Goal: Information Seeking & Learning: Learn about a topic

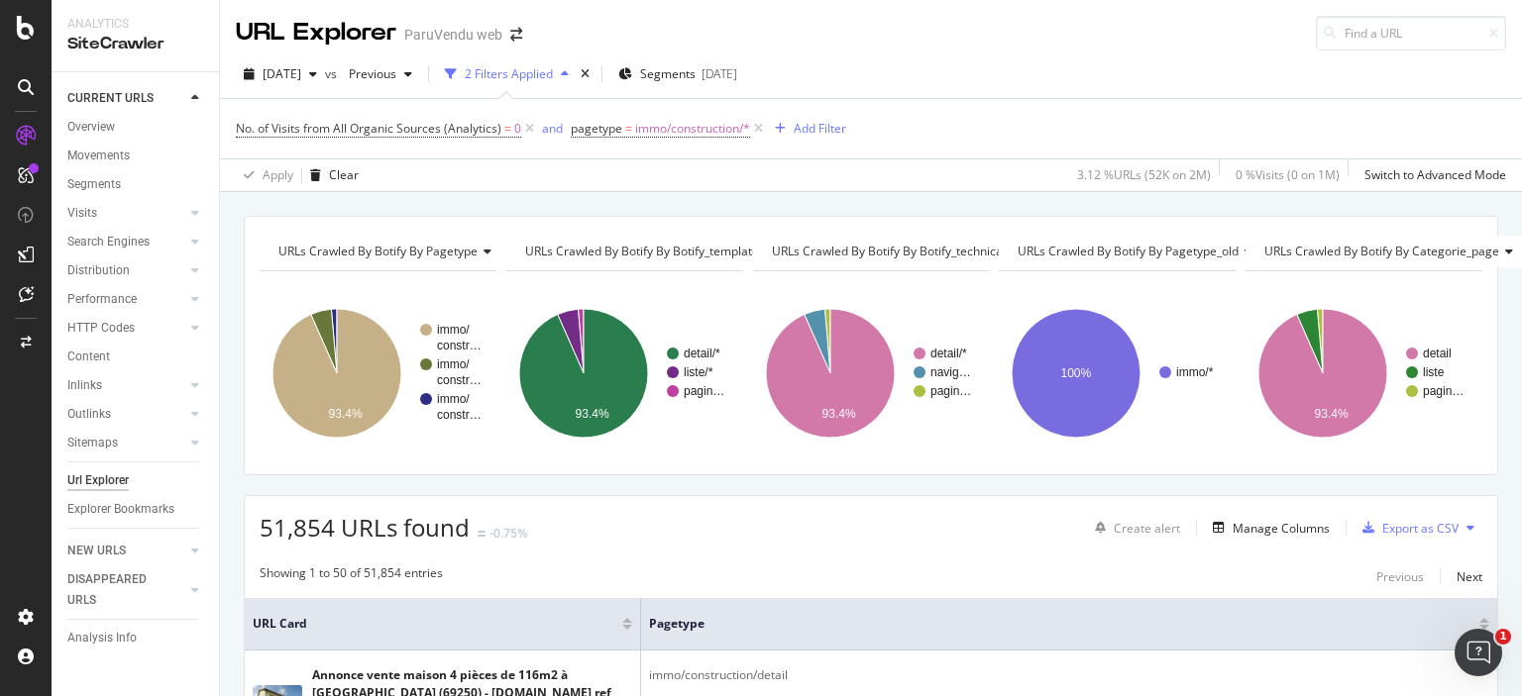
click at [757, 126] on icon at bounding box center [758, 129] width 17 height 20
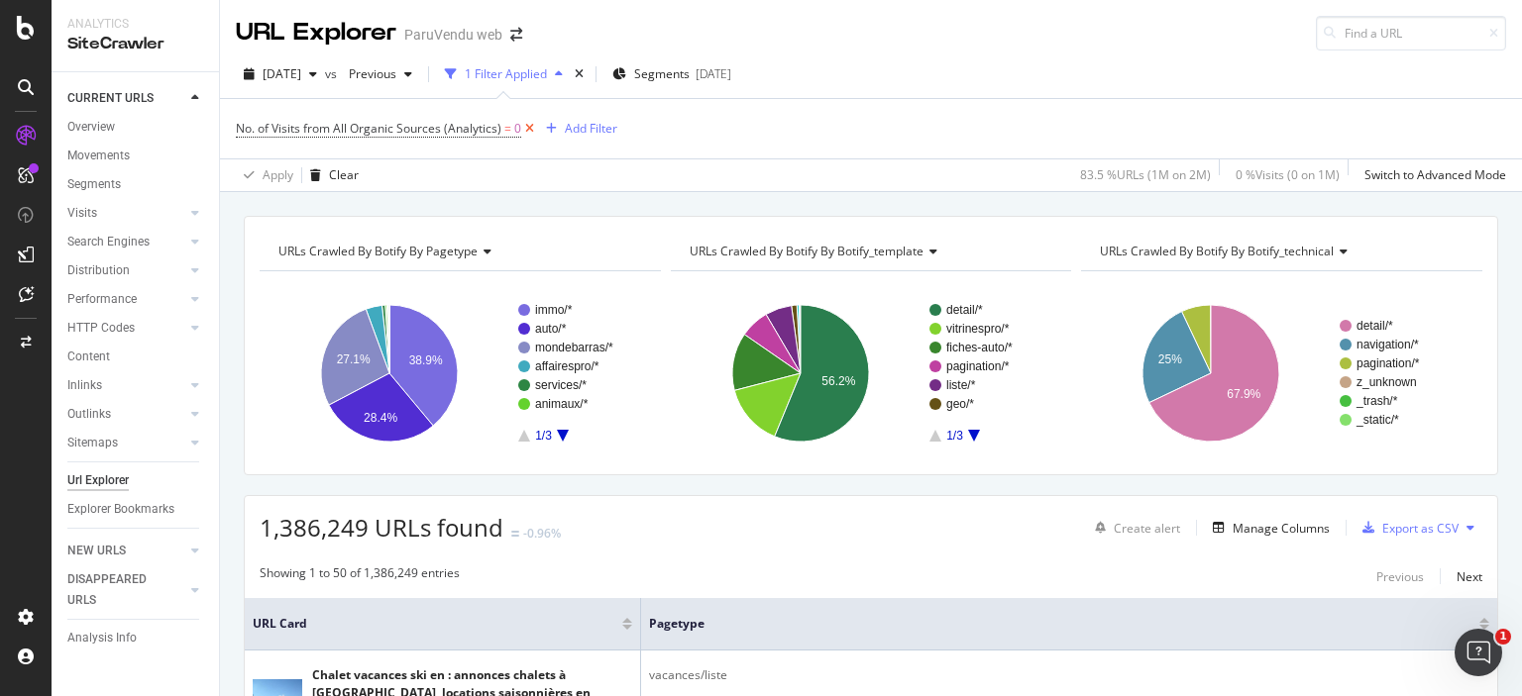
click at [527, 126] on icon at bounding box center [529, 129] width 17 height 20
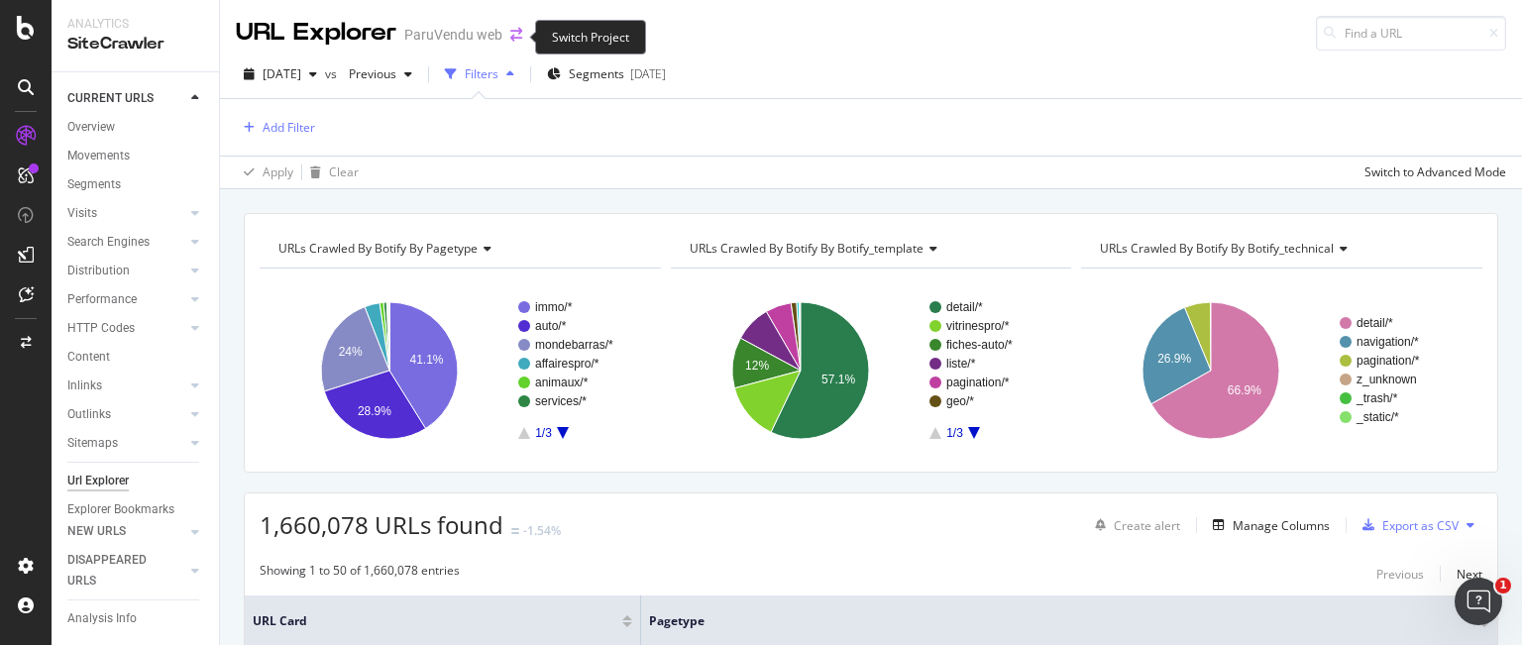
click at [510, 35] on icon "arrow-right-arrow-left" at bounding box center [516, 35] width 12 height 14
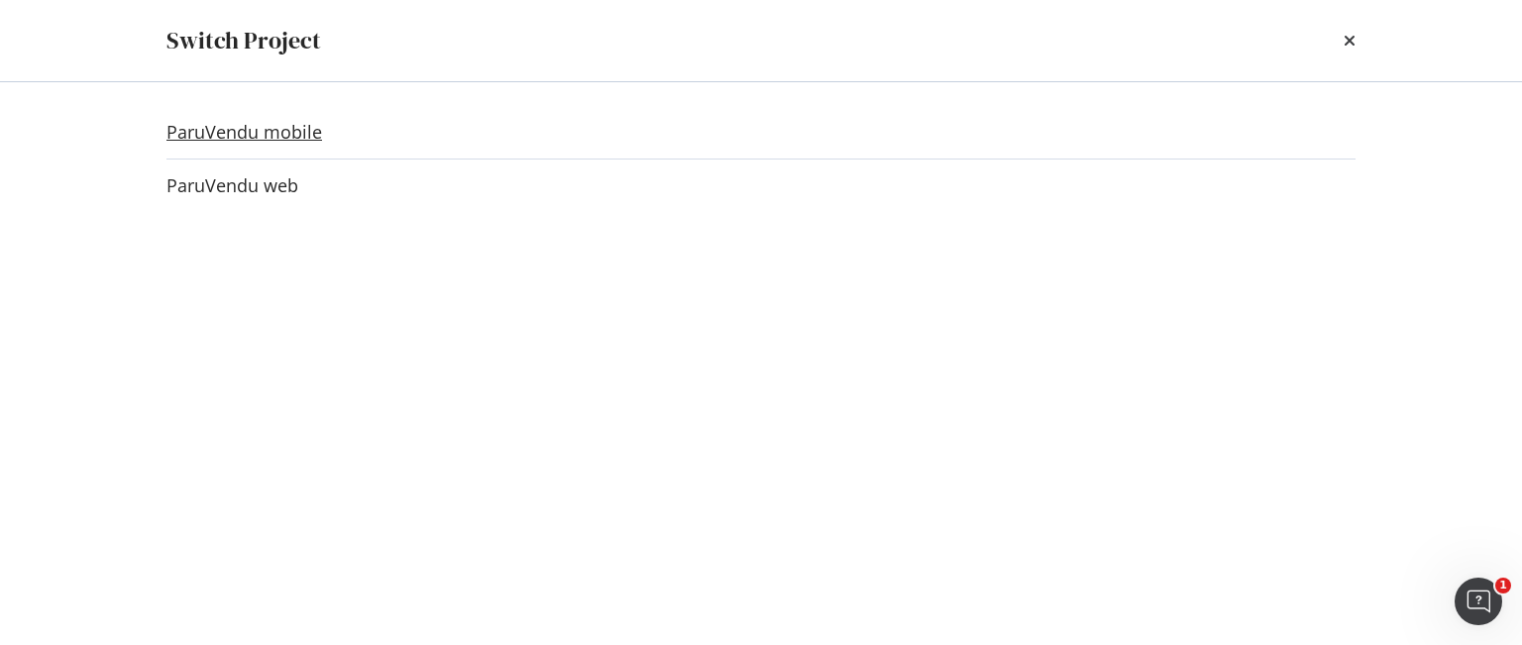
click at [312, 131] on link "ParuVendu mobile" at bounding box center [244, 132] width 156 height 21
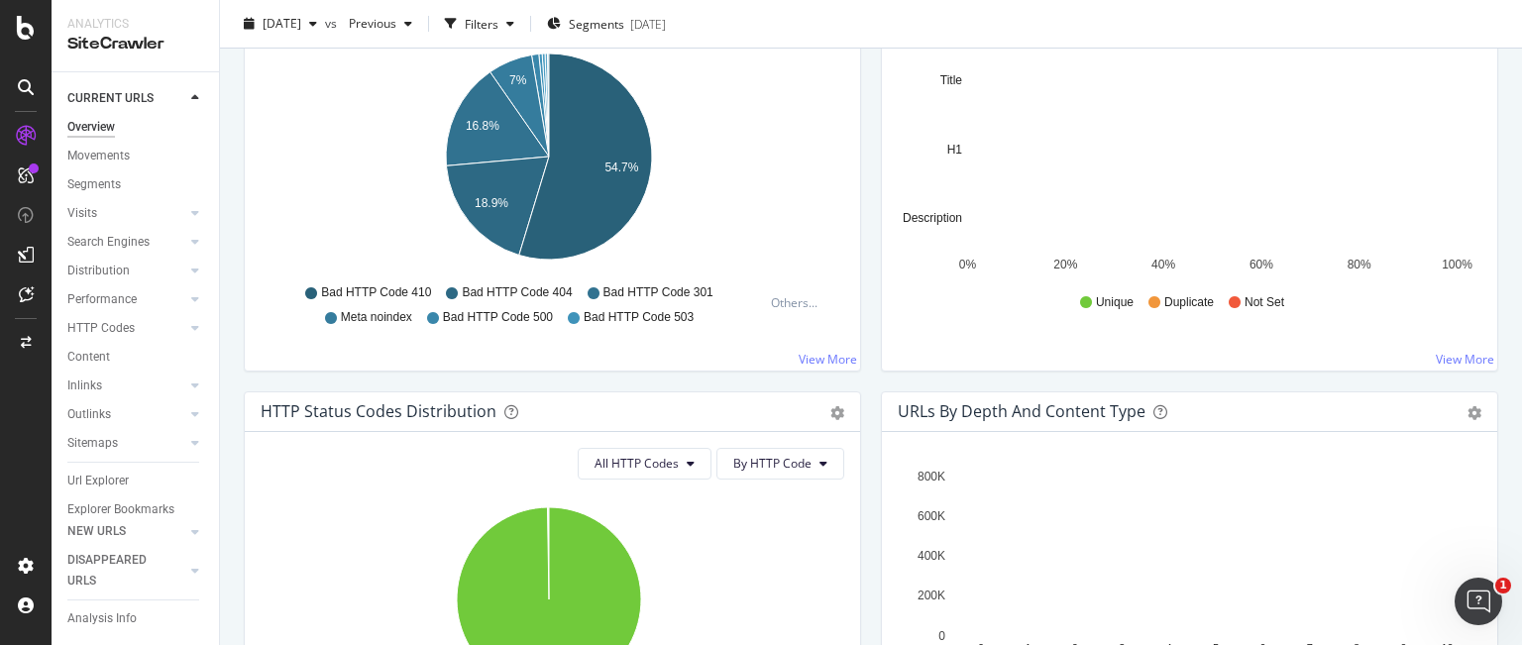
scroll to position [594, 0]
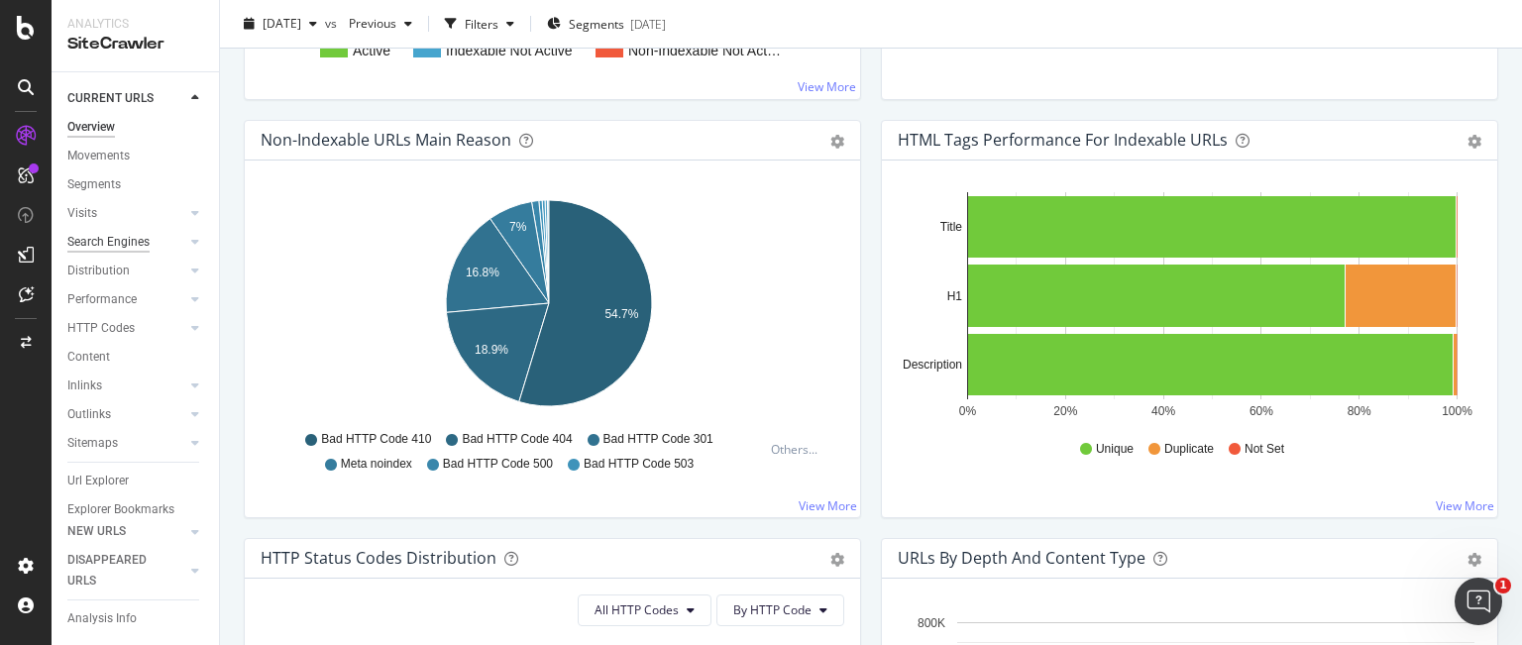
click at [132, 243] on div "Search Engines" at bounding box center [108, 242] width 82 height 21
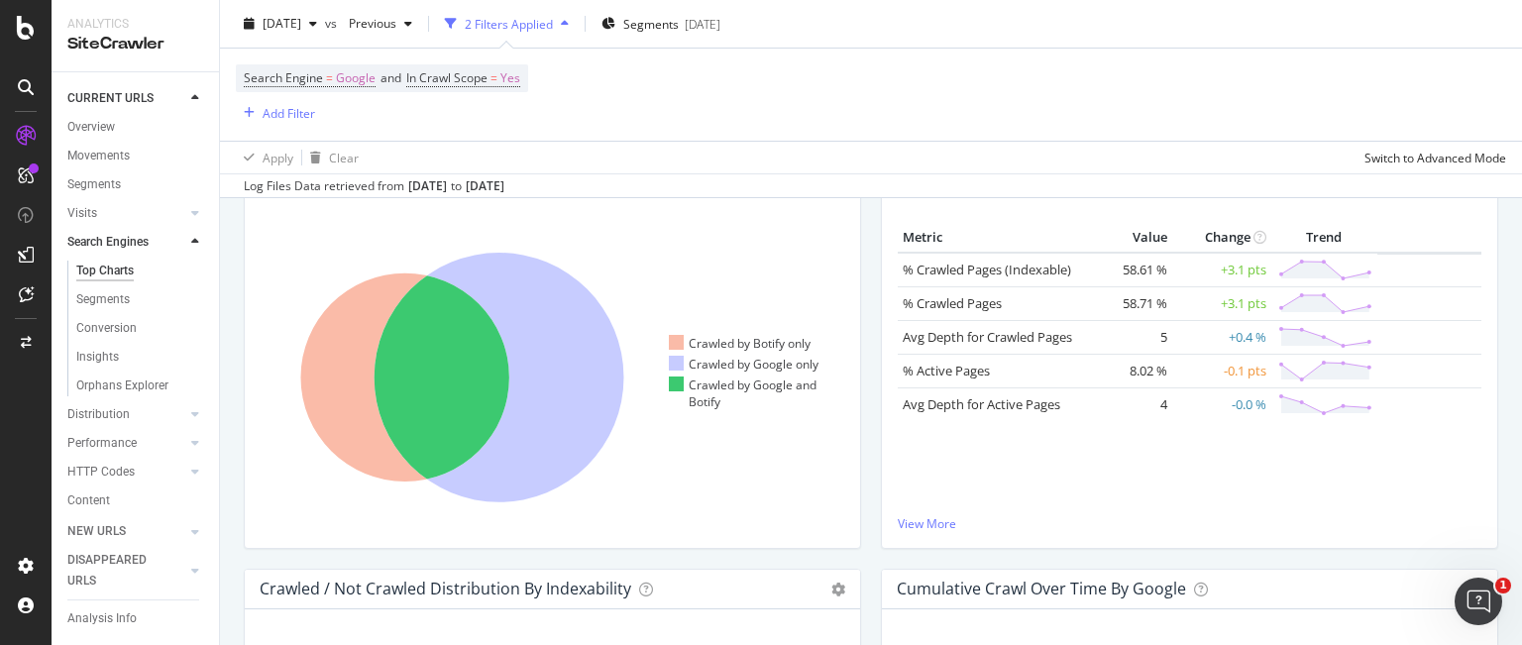
scroll to position [446, 0]
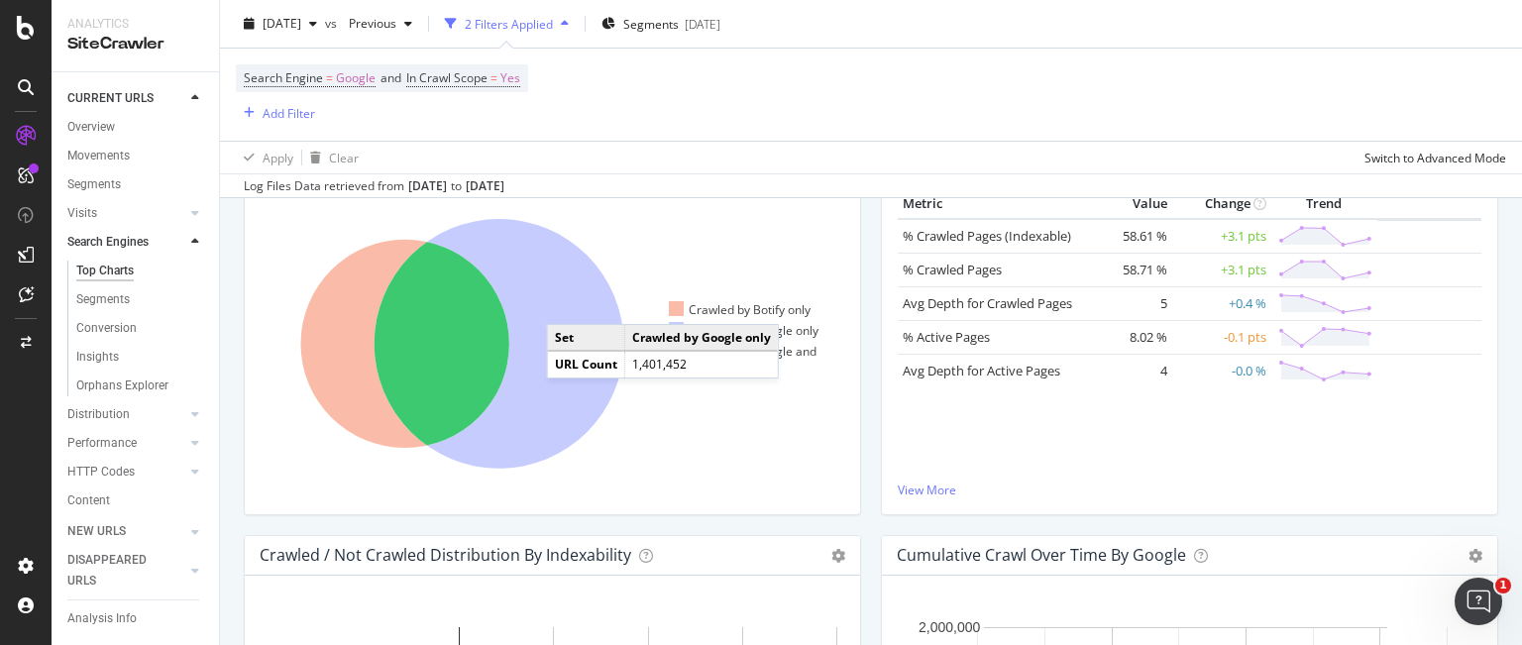
click at [567, 303] on icon at bounding box center [499, 344] width 250 height 250
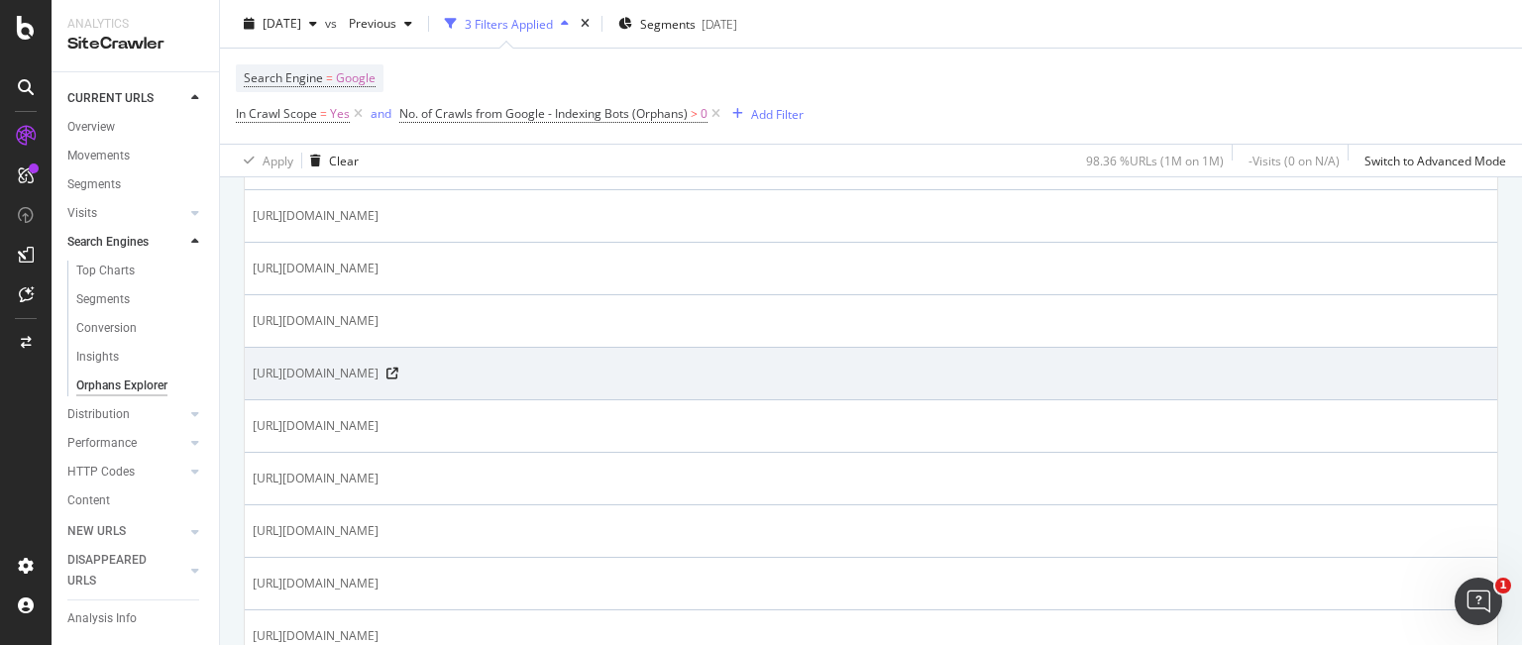
scroll to position [594, 0]
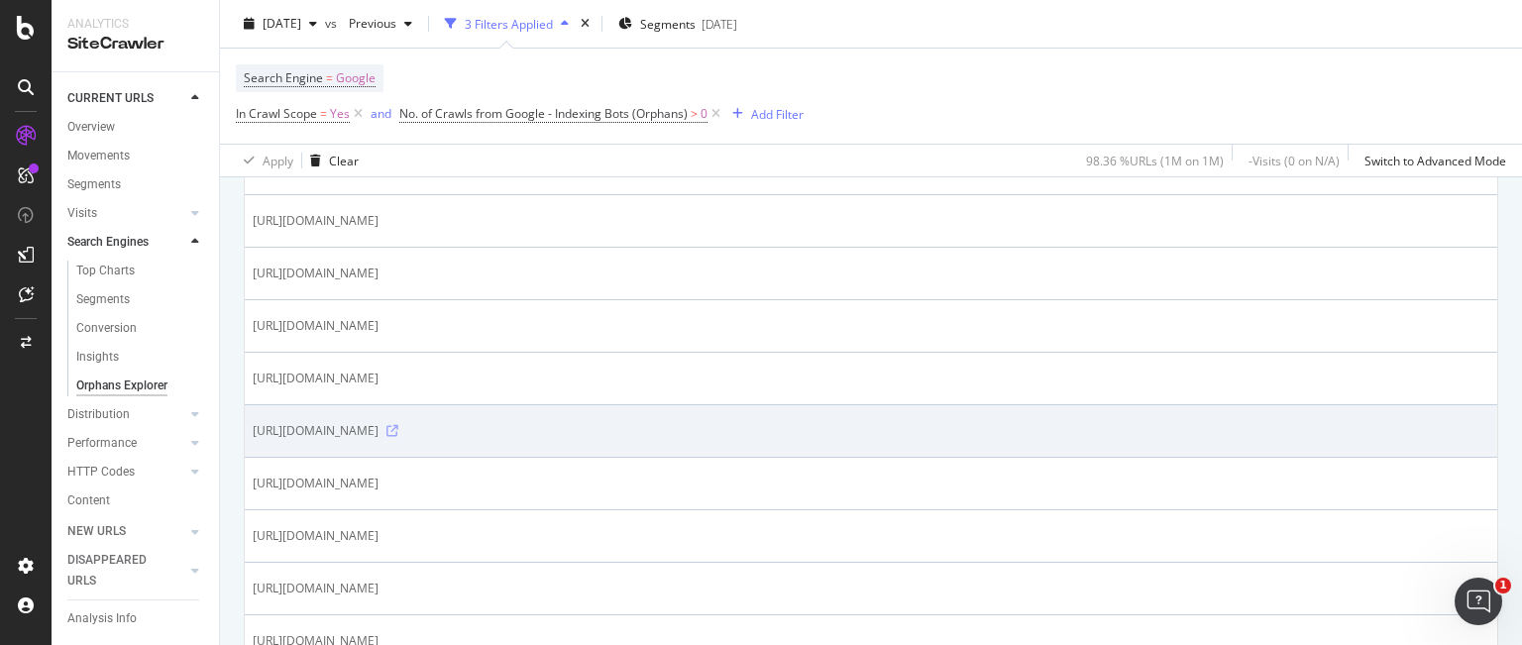
click at [398, 428] on icon at bounding box center [392, 431] width 12 height 12
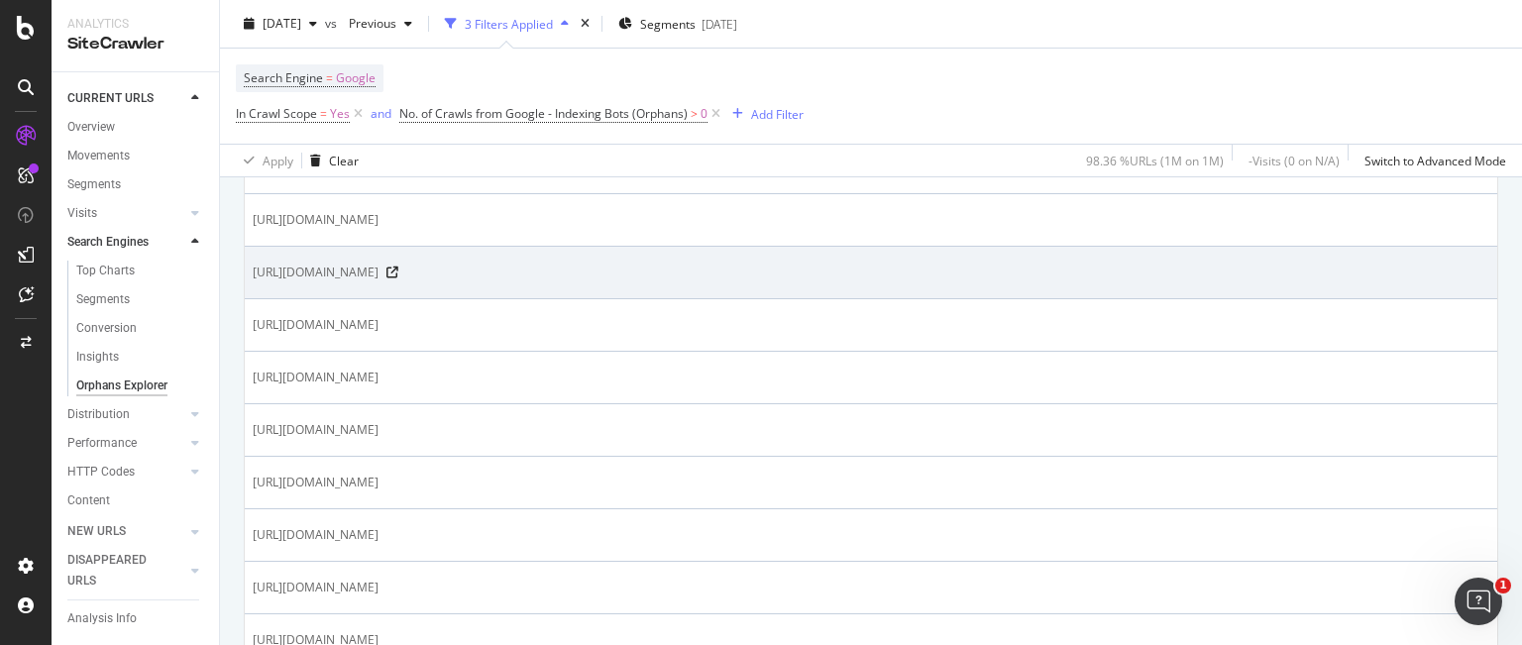
scroll to position [693, 0]
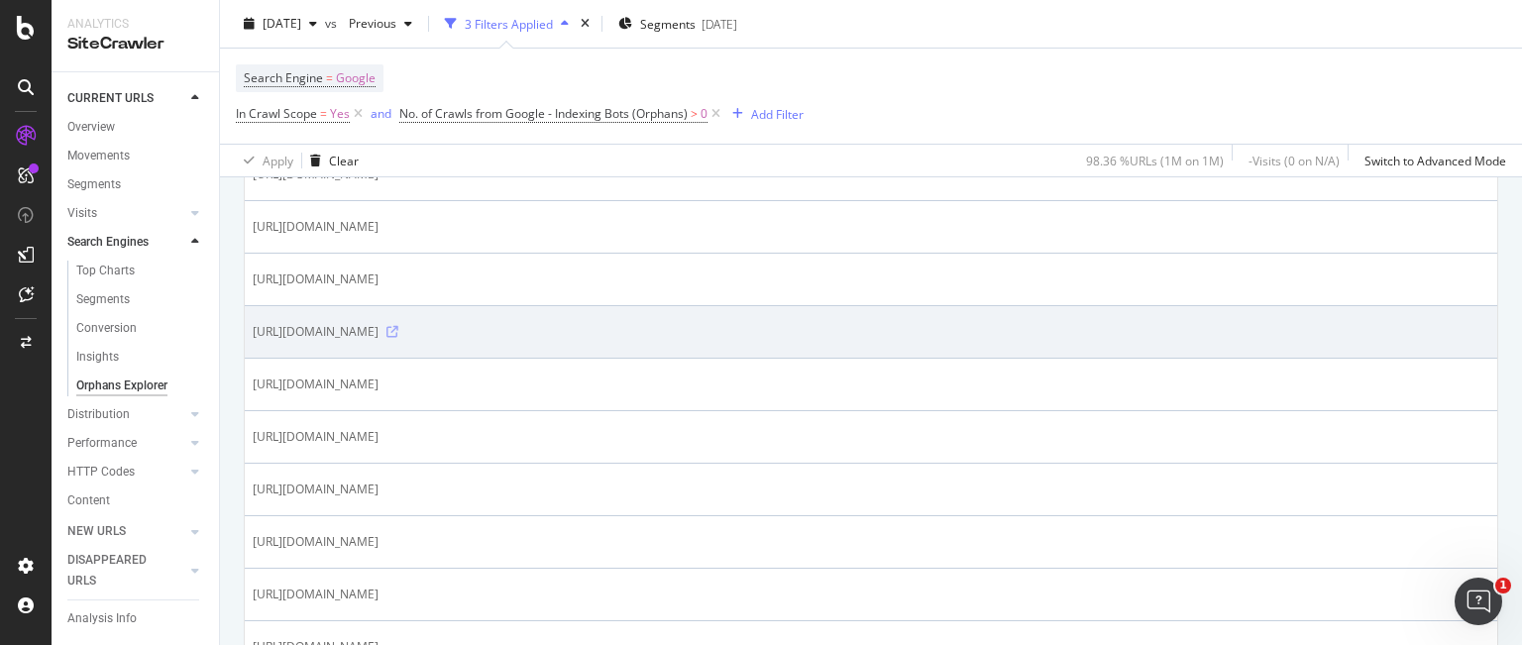
click at [398, 326] on icon at bounding box center [392, 332] width 12 height 12
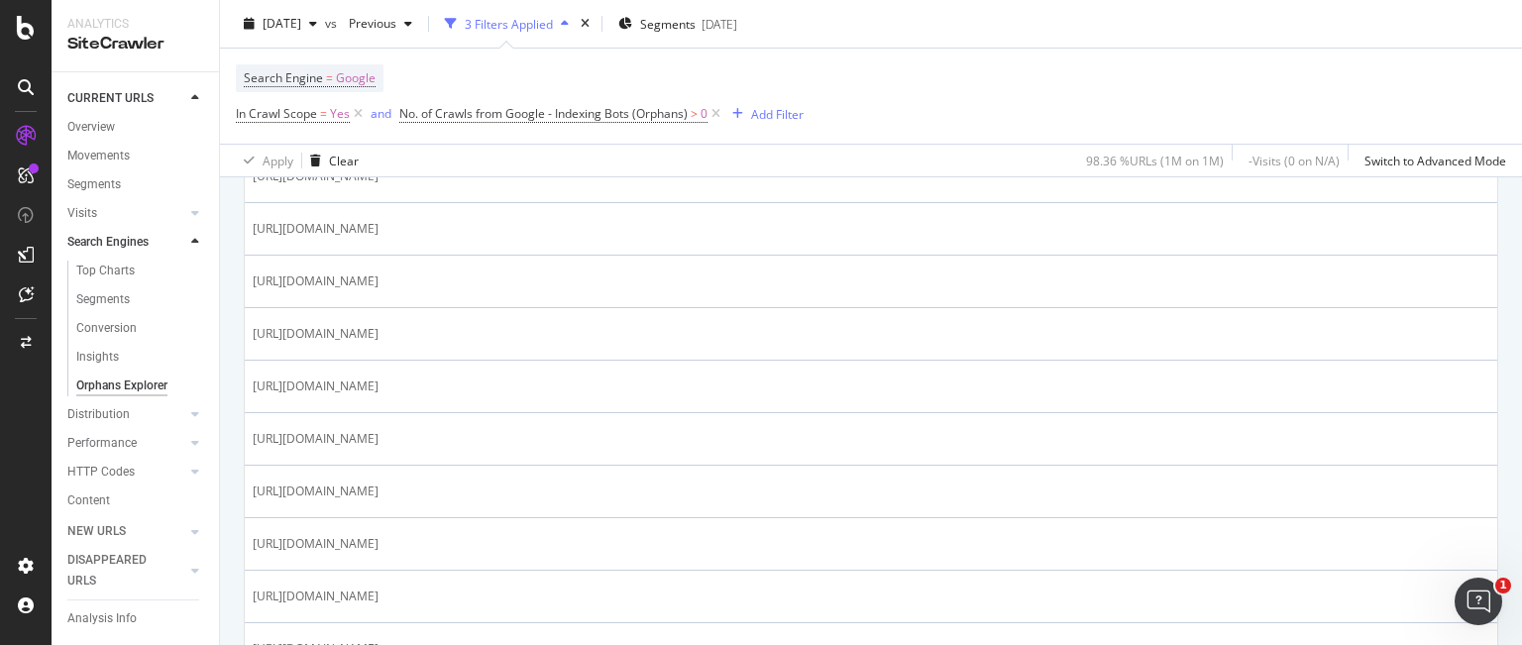
scroll to position [2675, 0]
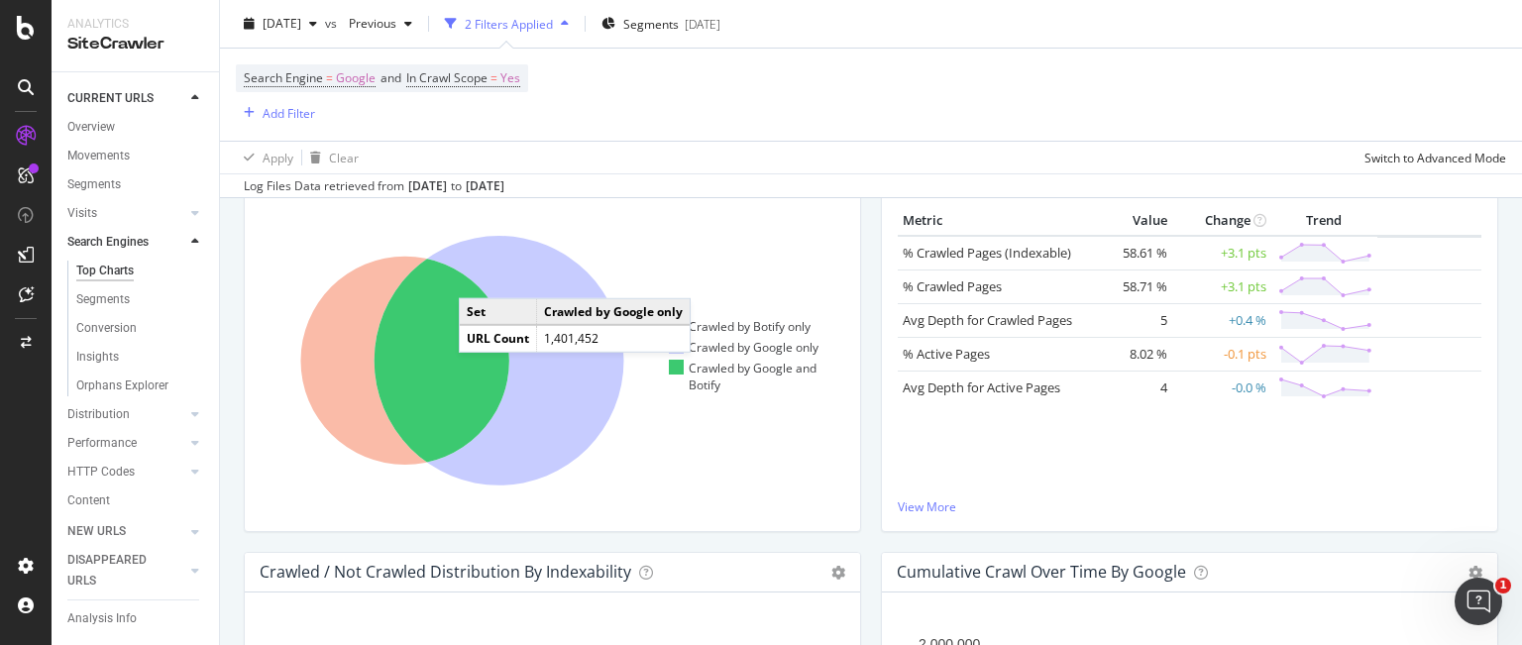
scroll to position [396, 0]
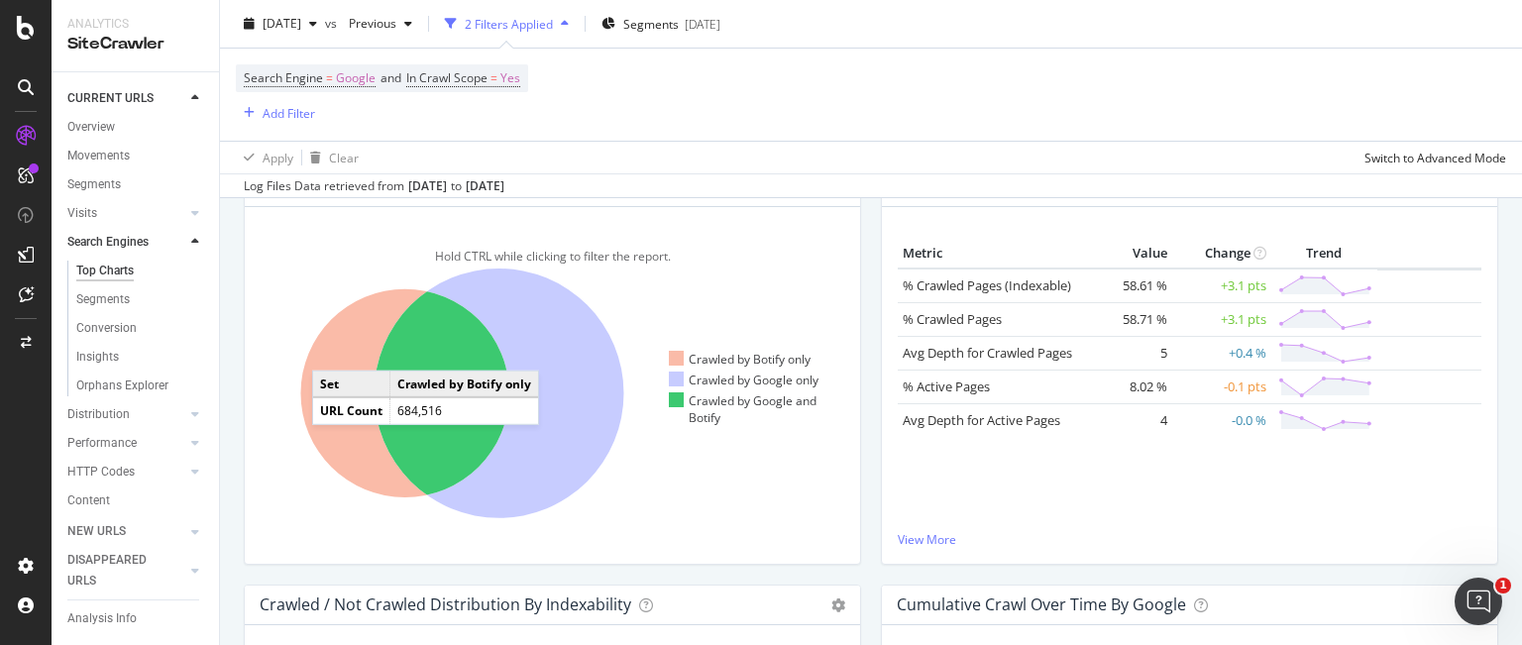
click at [332, 350] on icon at bounding box center [404, 393] width 209 height 209
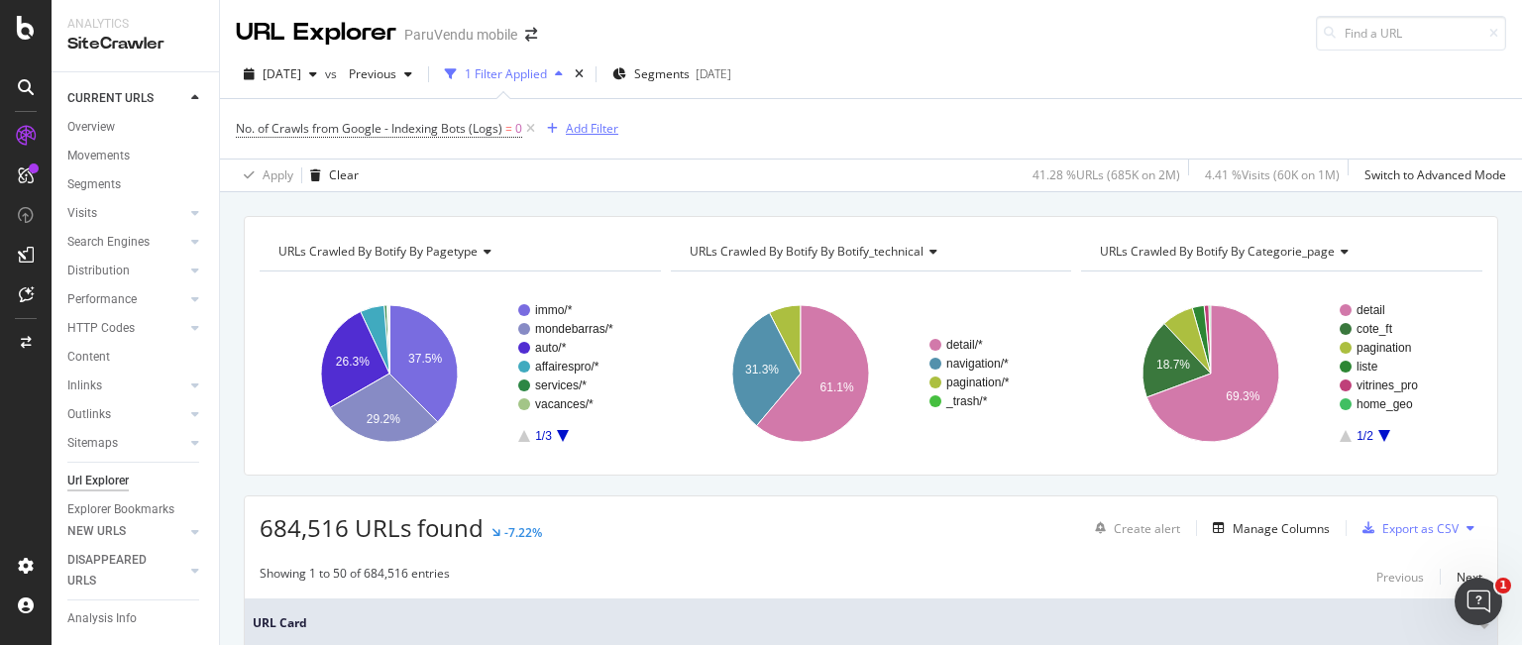
click at [567, 124] on div "Add Filter" at bounding box center [592, 128] width 53 height 17
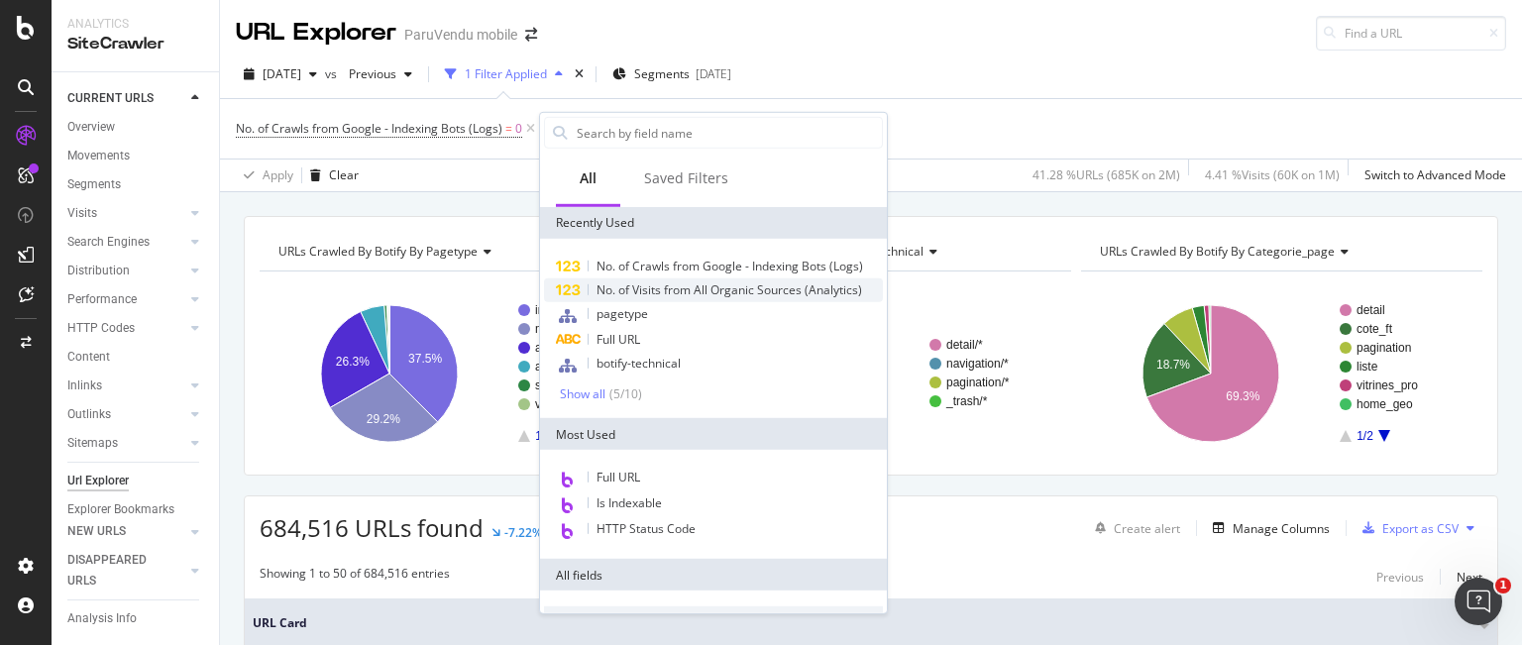
click at [666, 284] on span "No. of Visits from All Organic Sources (Analytics)" at bounding box center [728, 289] width 265 height 17
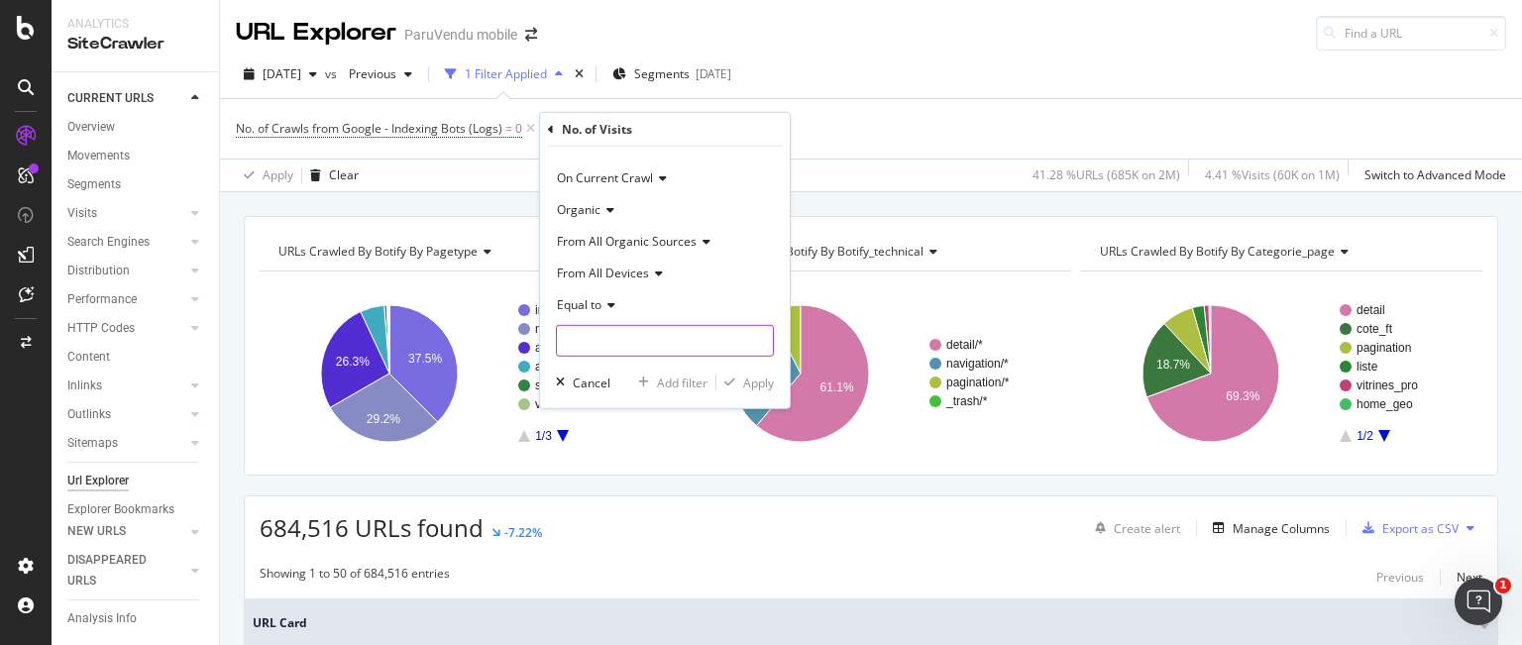
click at [634, 339] on input "number" at bounding box center [665, 341] width 218 height 32
type input "0"
click at [760, 385] on div "Apply" at bounding box center [758, 381] width 31 height 17
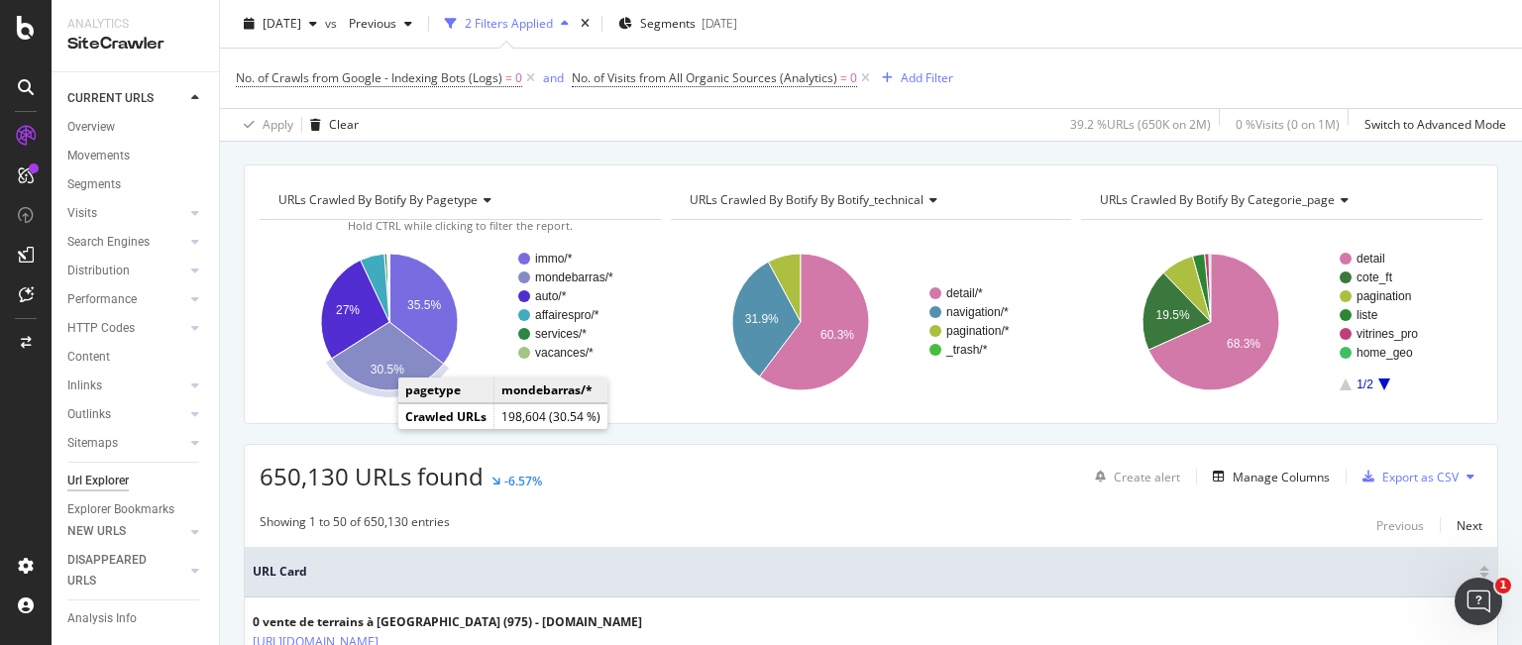
scroll to position [99, 0]
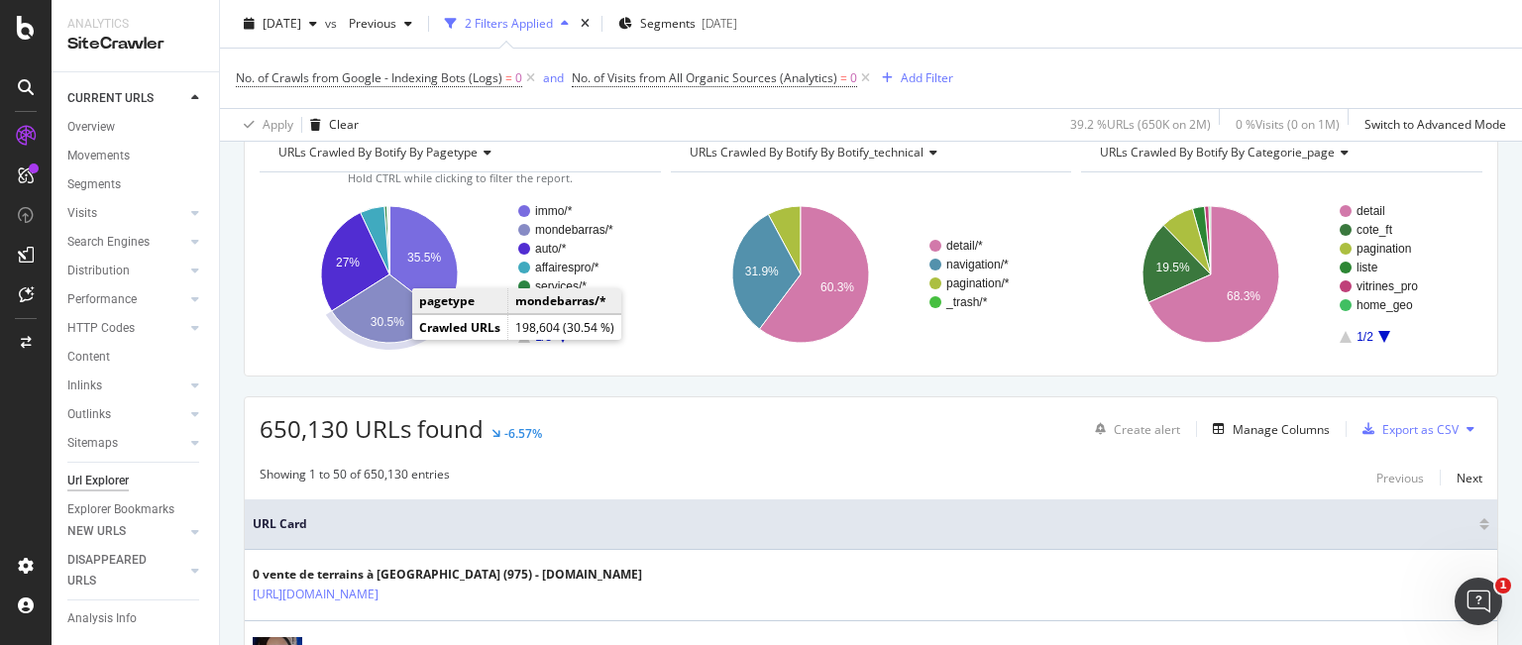
click at [381, 308] on icon "A chart." at bounding box center [388, 308] width 112 height 68
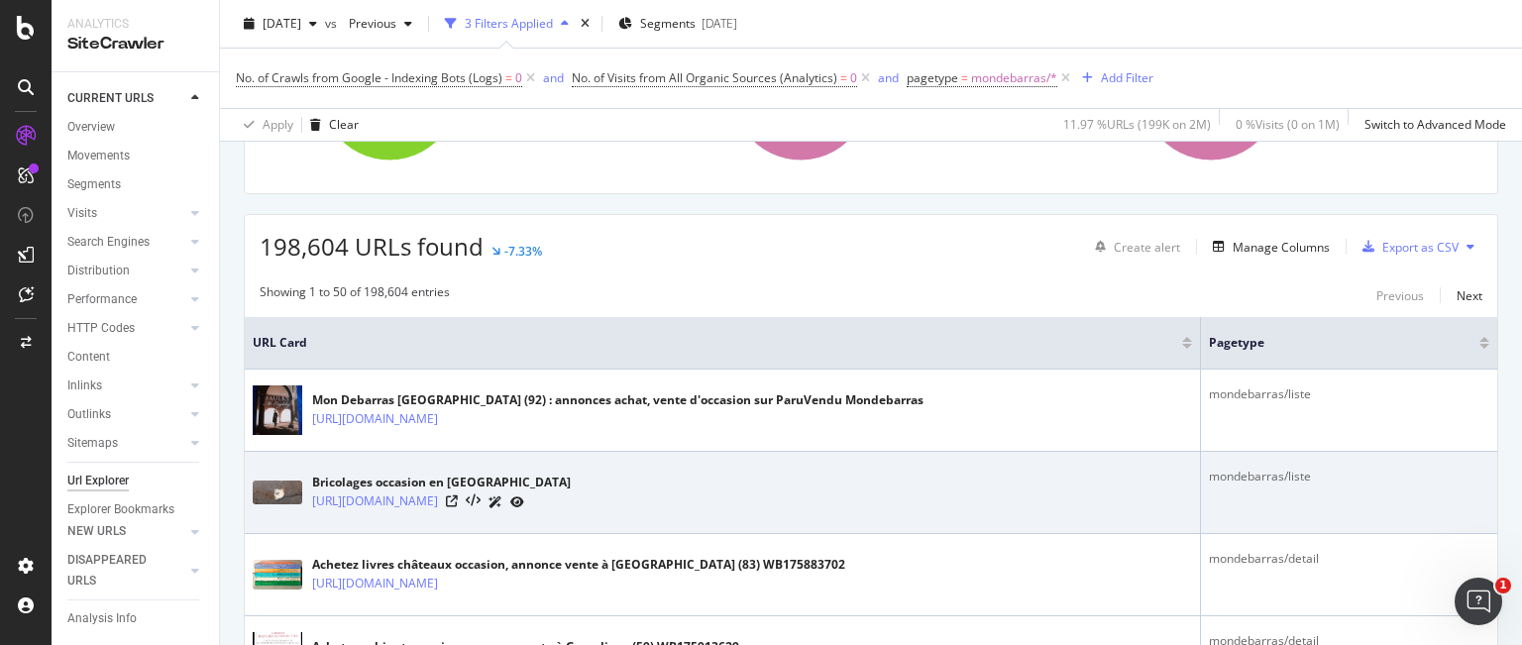
scroll to position [396, 0]
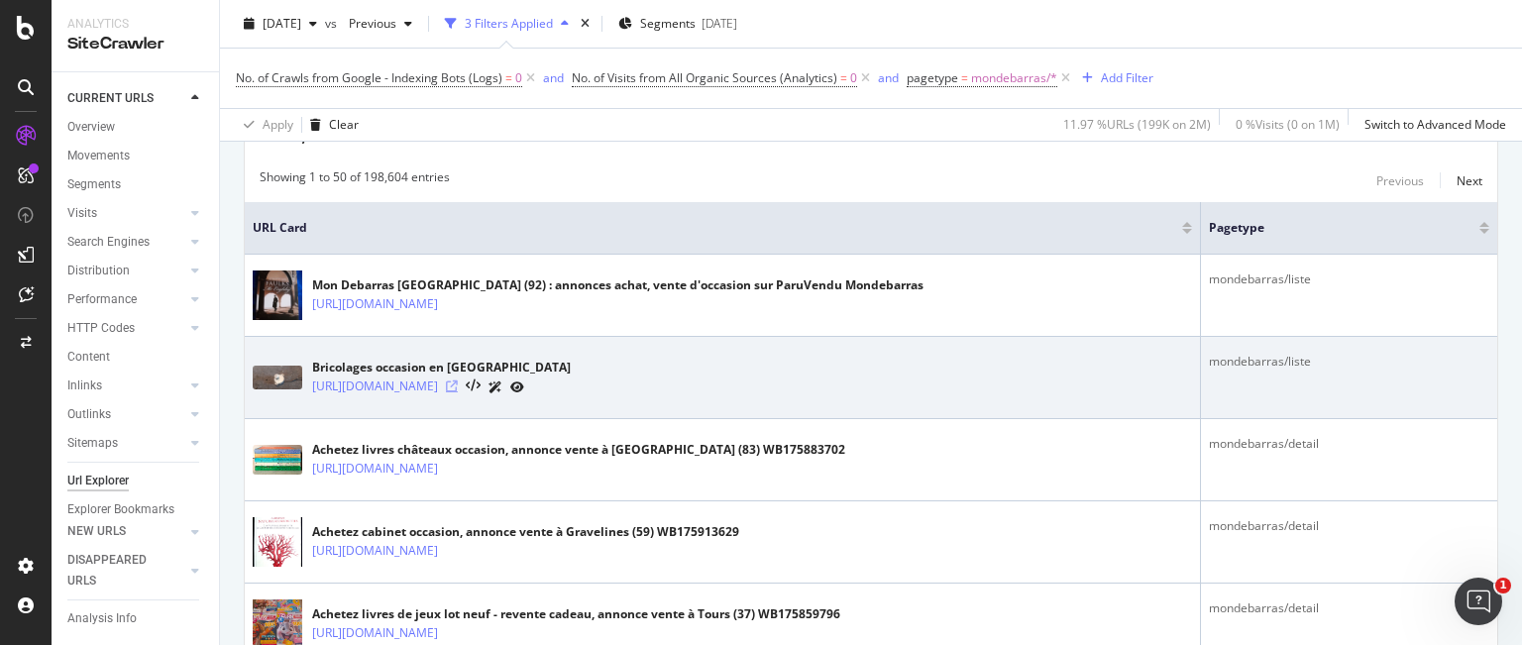
click at [458, 384] on icon at bounding box center [452, 386] width 12 height 12
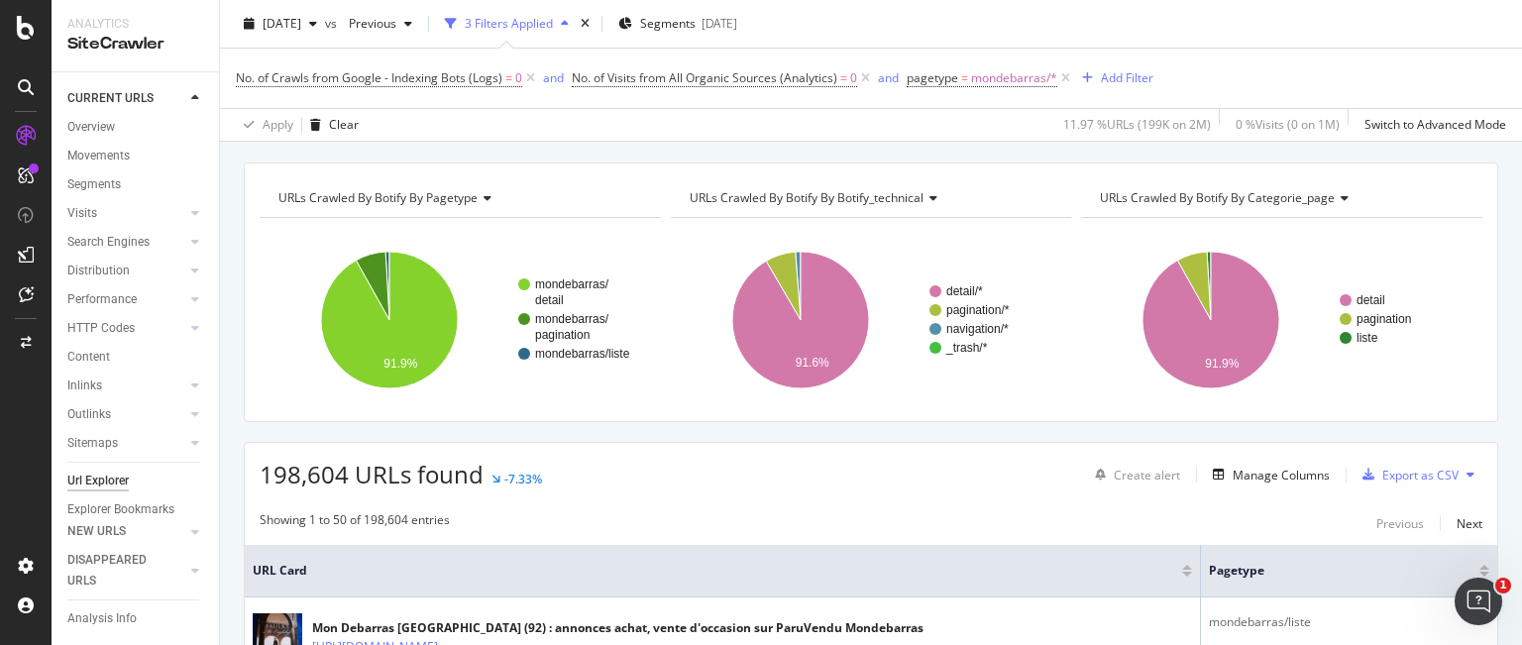
scroll to position [99, 0]
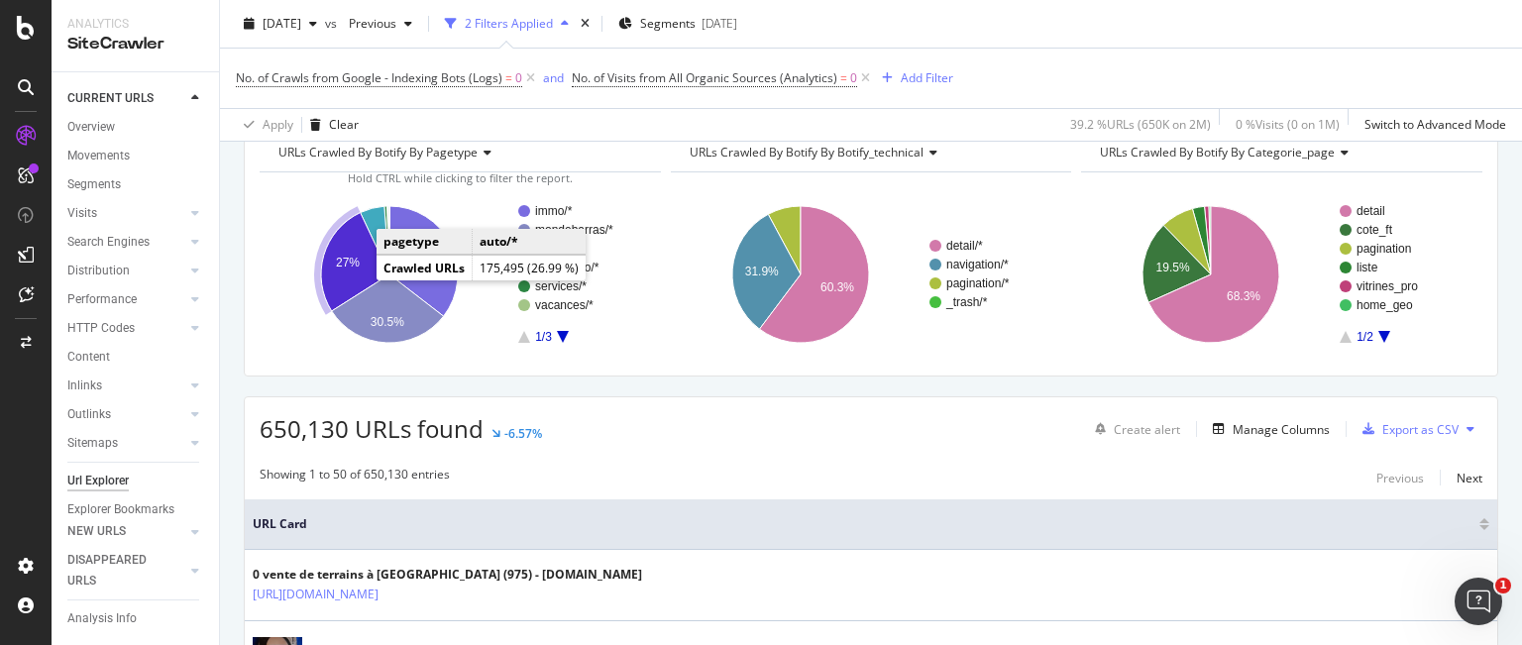
click at [348, 266] on text "27%" at bounding box center [348, 263] width 24 height 14
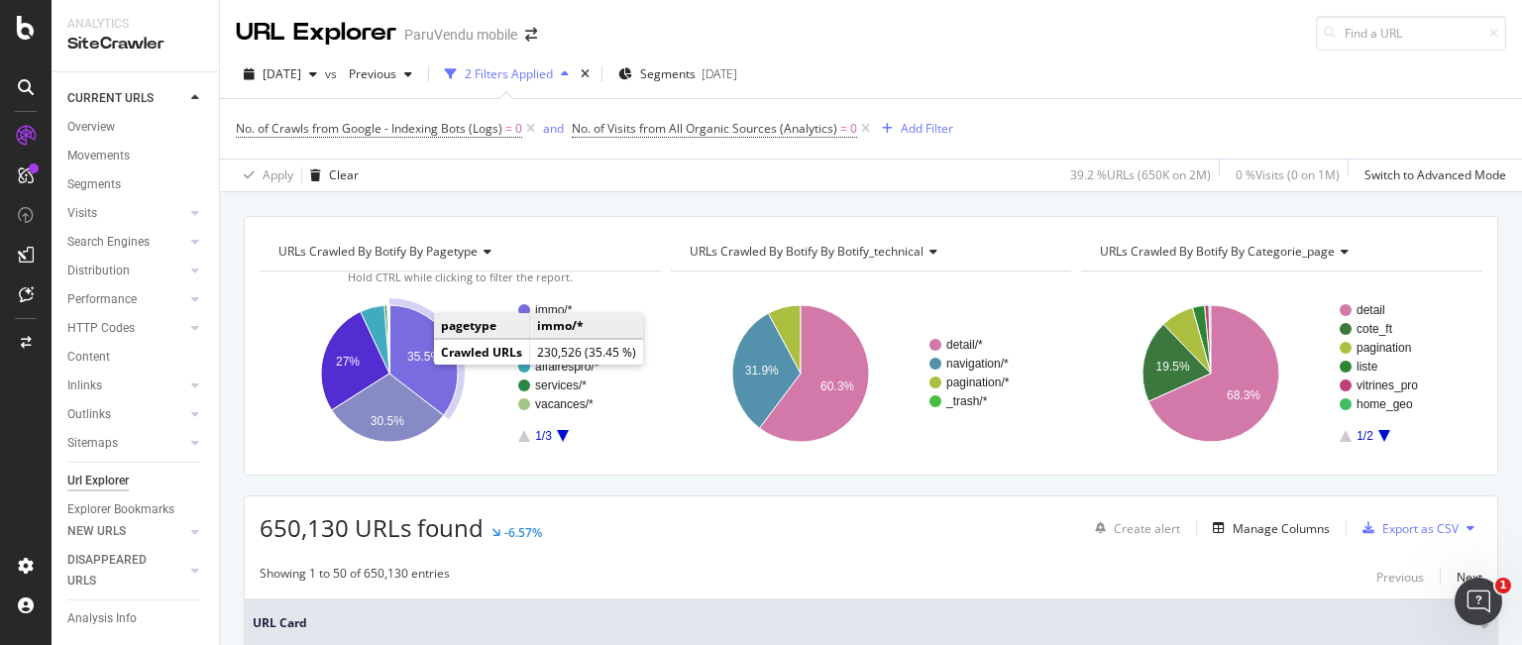
click at [425, 352] on text "35.5%" at bounding box center [424, 357] width 34 height 14
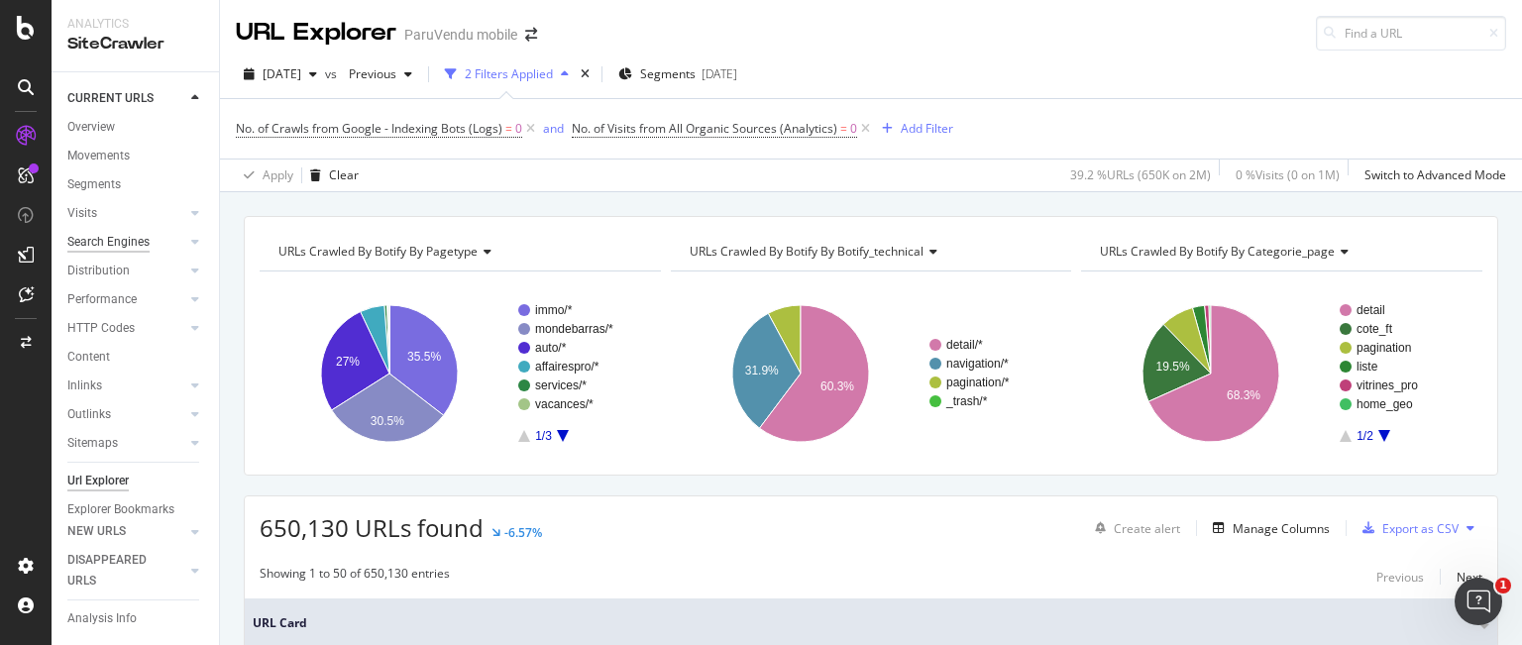
click at [113, 237] on div "Search Engines" at bounding box center [108, 242] width 82 height 21
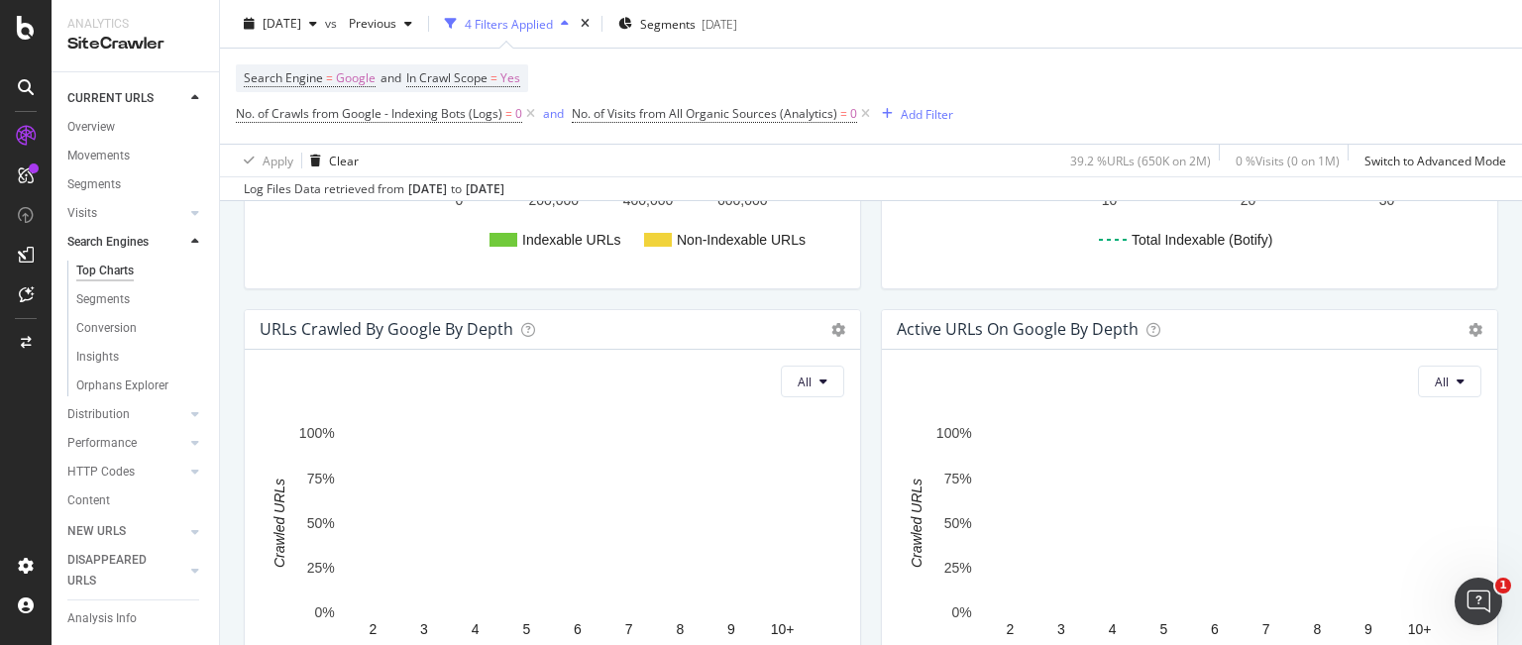
scroll to position [396, 0]
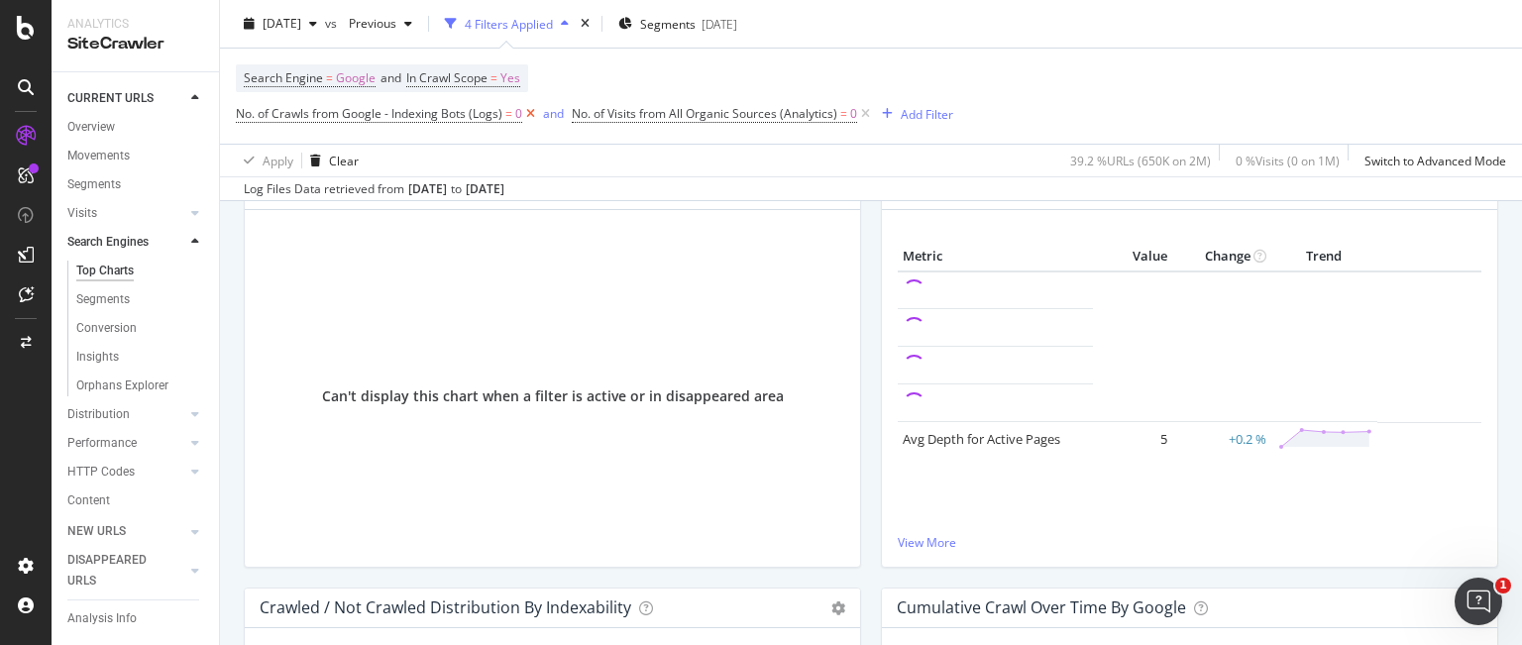
click at [531, 114] on icon at bounding box center [530, 114] width 17 height 20
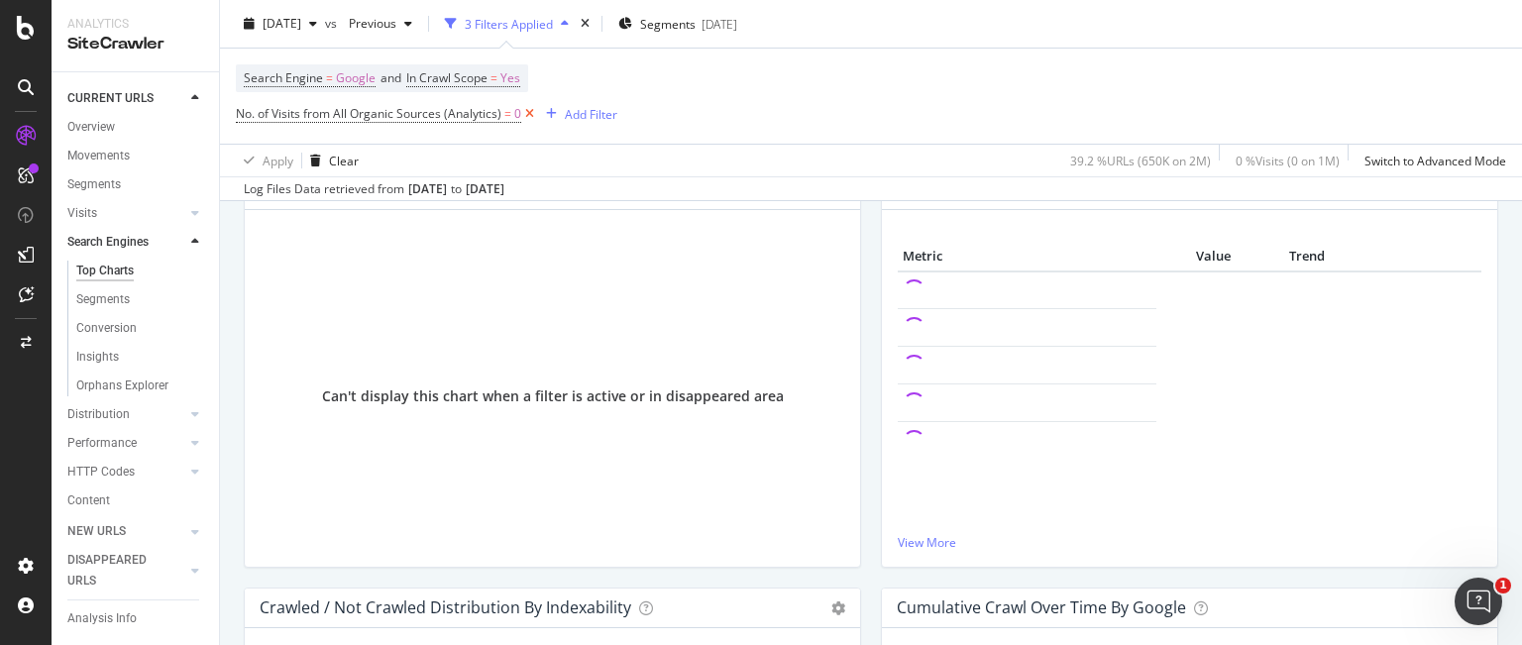
click at [526, 118] on icon at bounding box center [529, 114] width 17 height 20
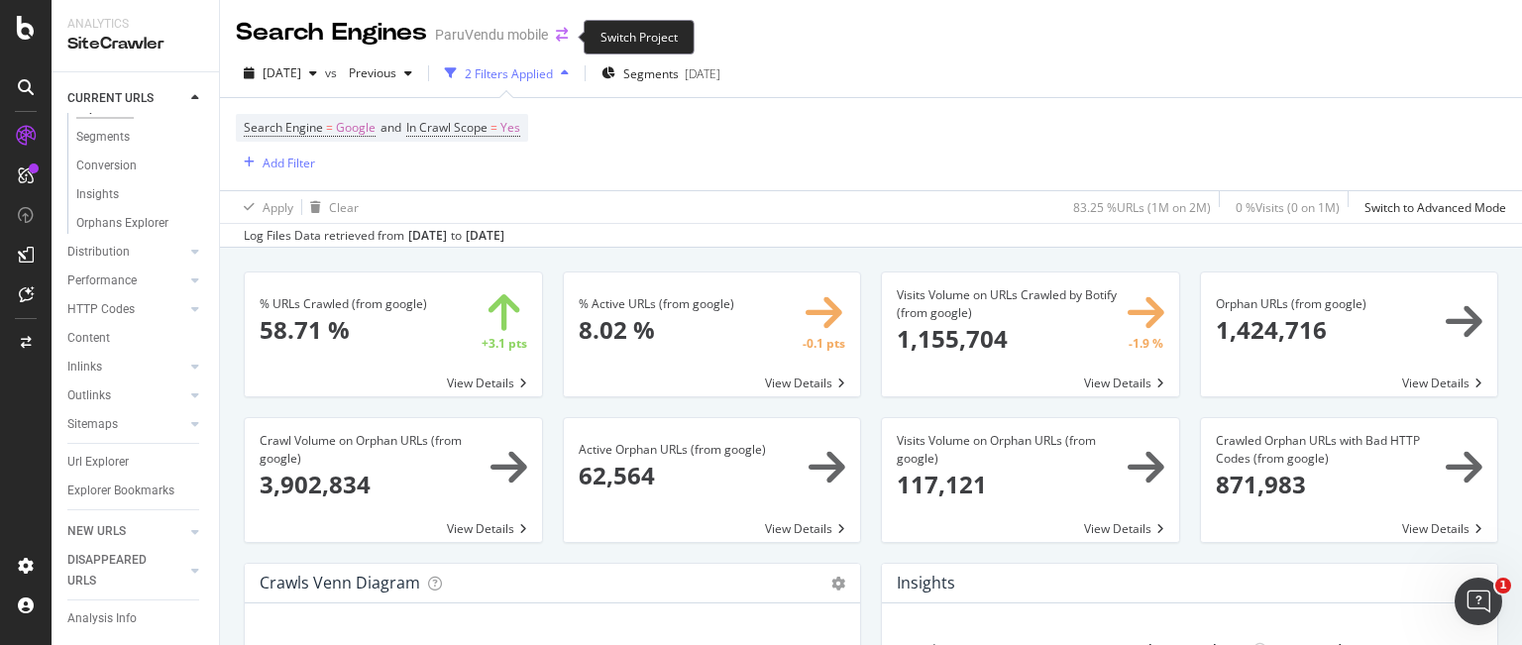
click at [558, 32] on icon "arrow-right-arrow-left" at bounding box center [562, 35] width 12 height 14
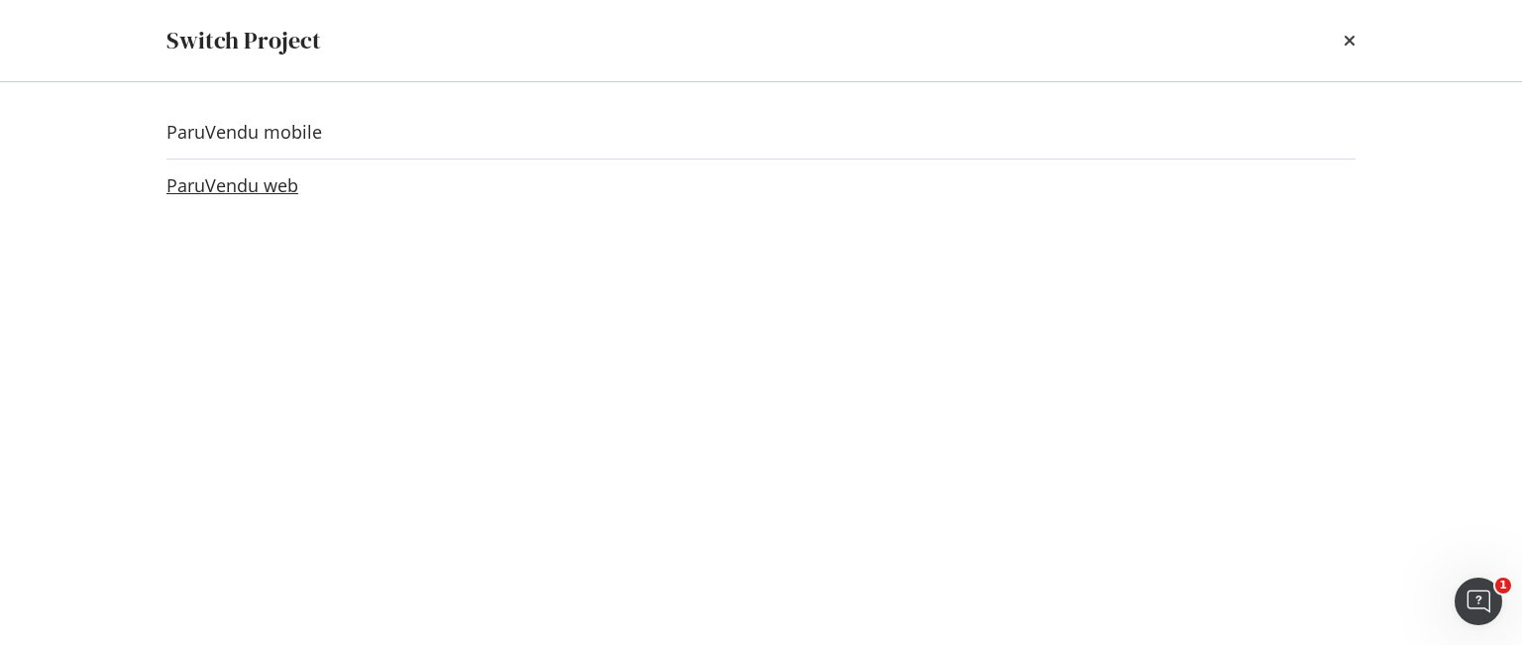
click at [281, 178] on link "ParuVendu web" at bounding box center [232, 185] width 132 height 21
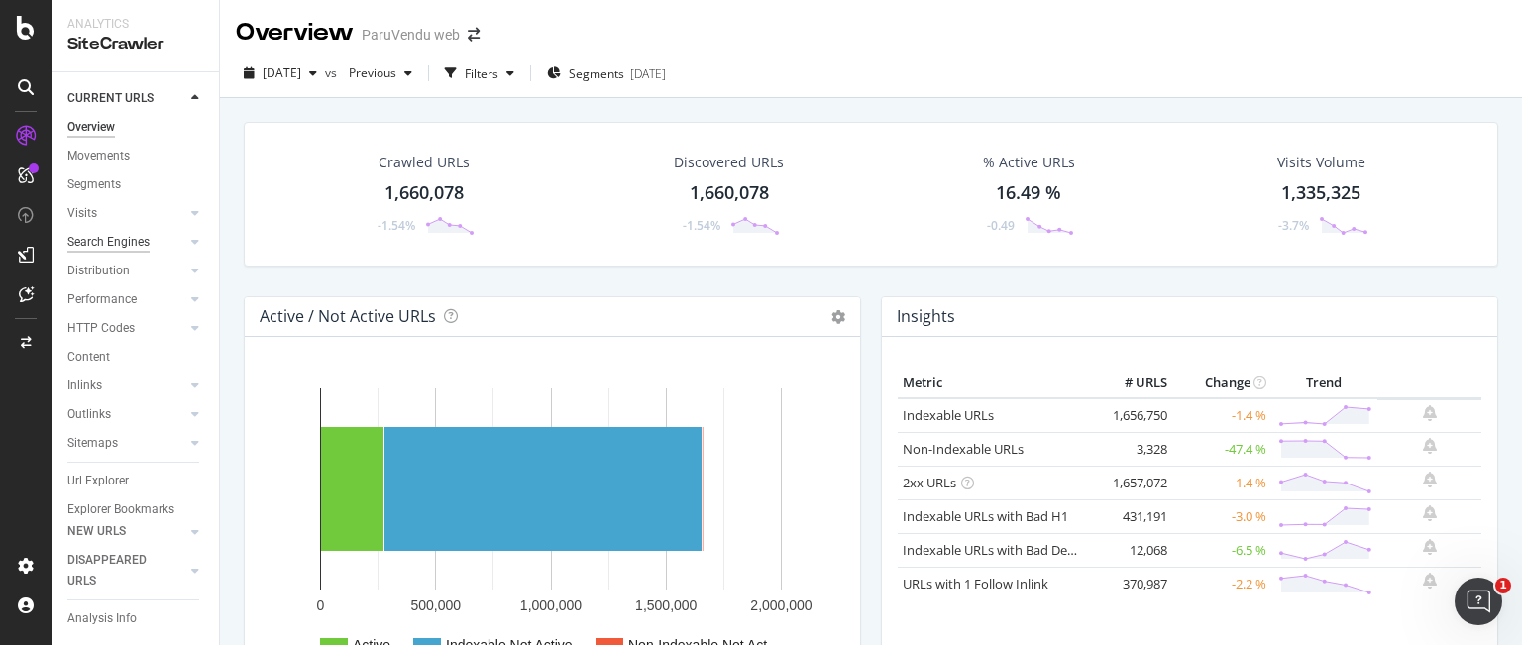
click at [131, 241] on div "Search Engines" at bounding box center [108, 242] width 82 height 21
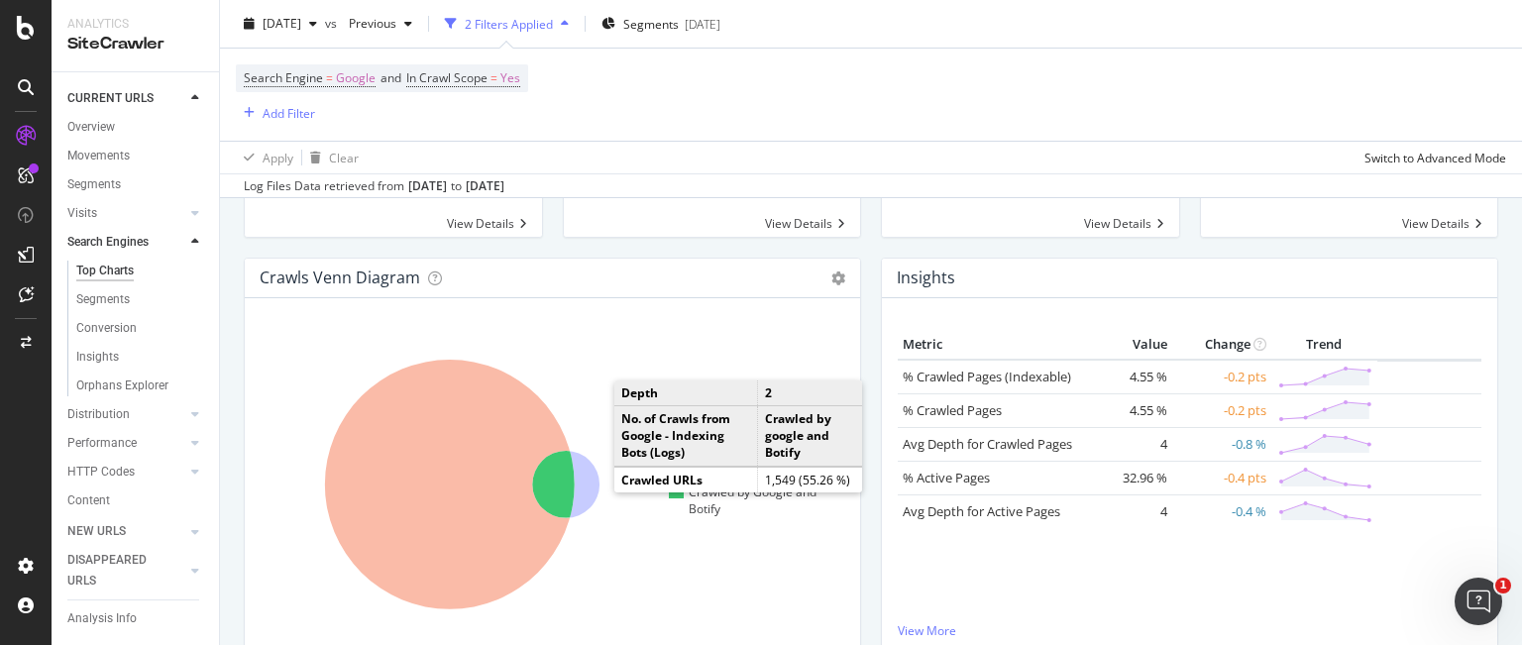
scroll to position [412, 0]
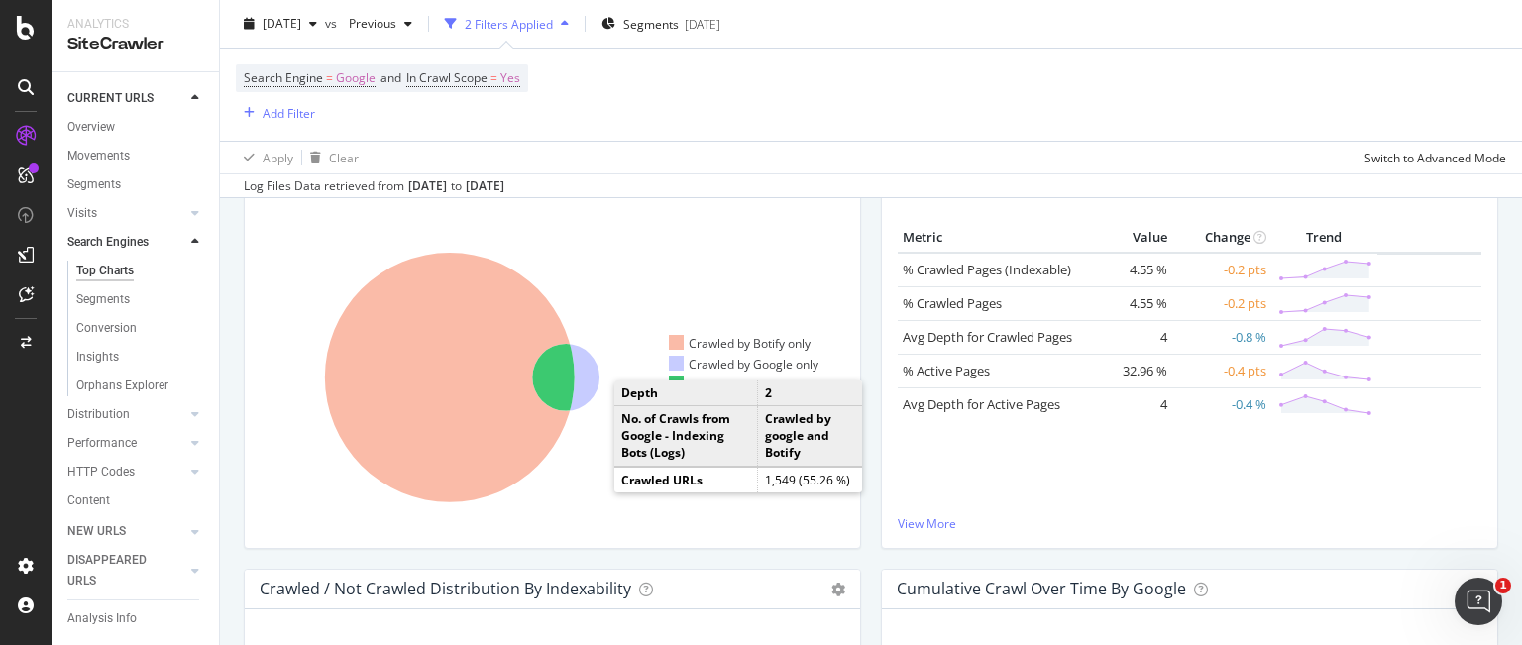
click at [594, 476] on icon at bounding box center [465, 377] width 408 height 309
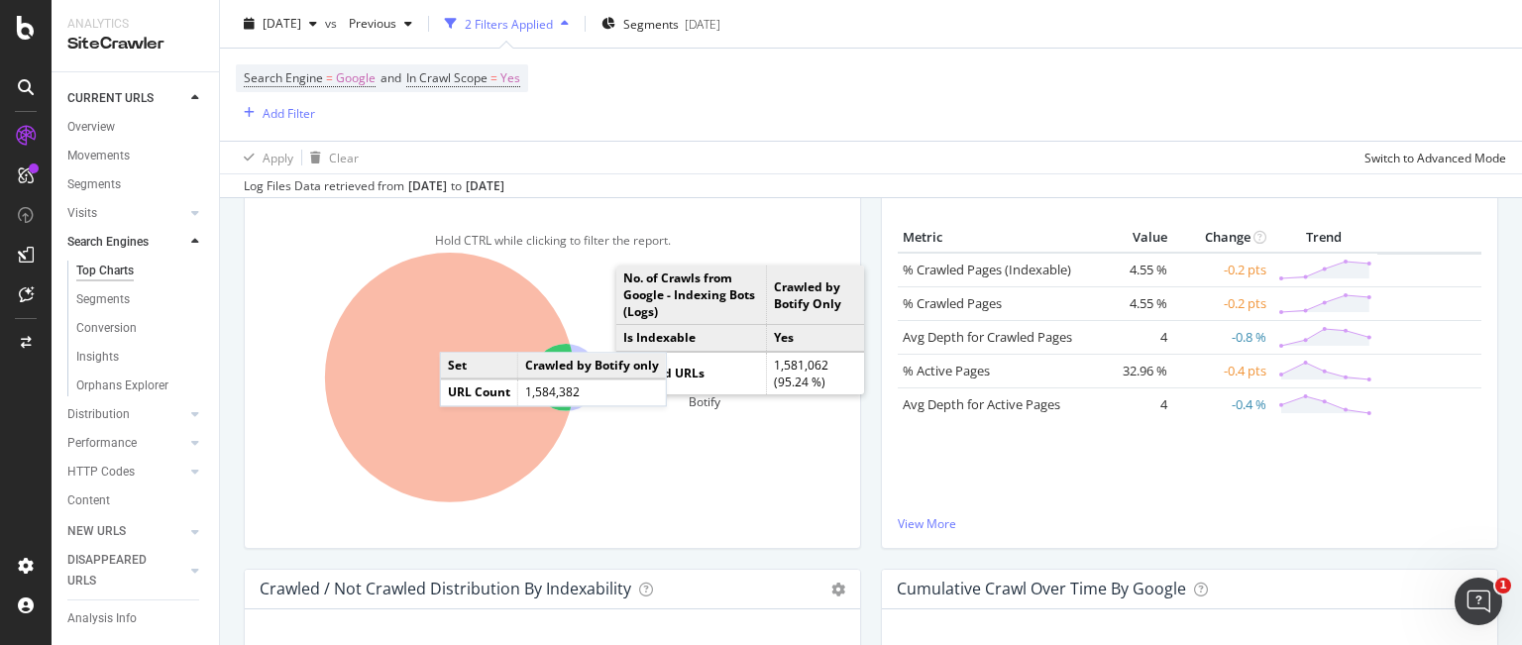
click at [460, 332] on icon at bounding box center [450, 378] width 250 height 250
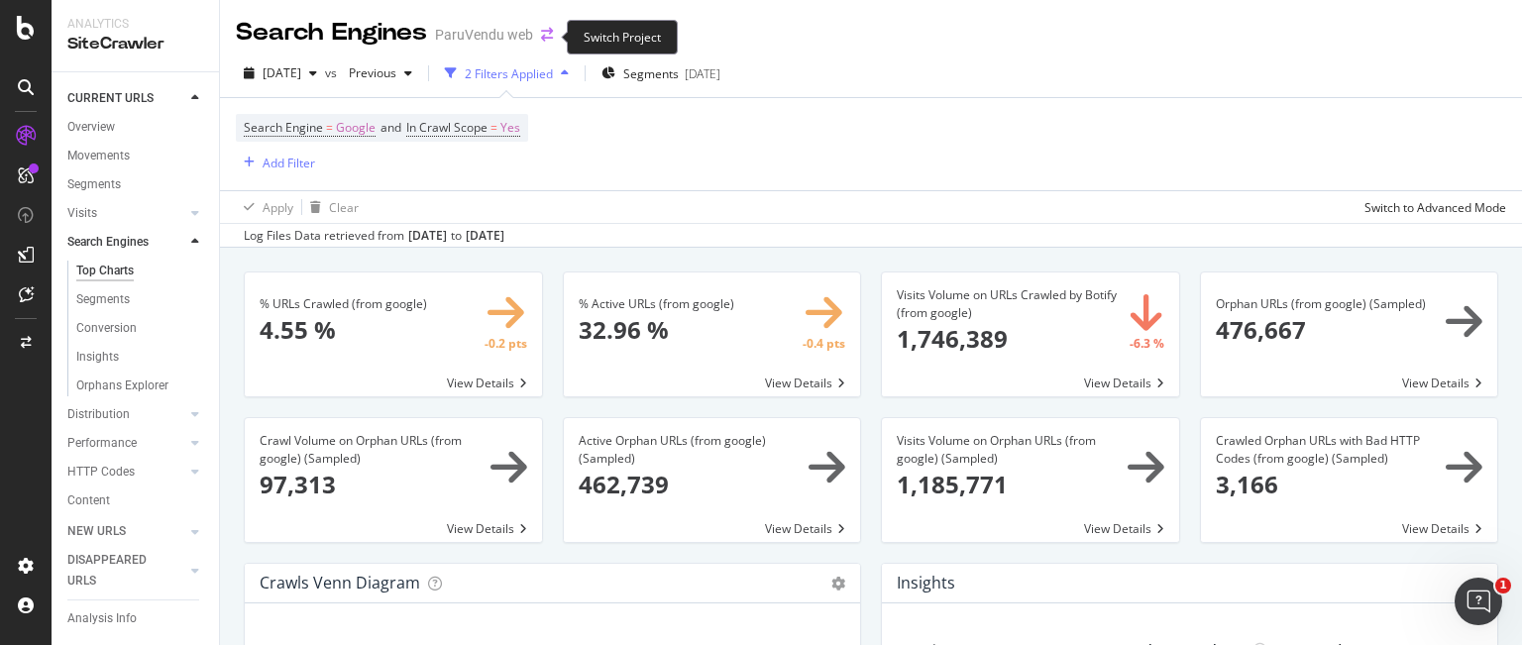
click at [550, 35] on icon "arrow-right-arrow-left" at bounding box center [547, 35] width 12 height 14
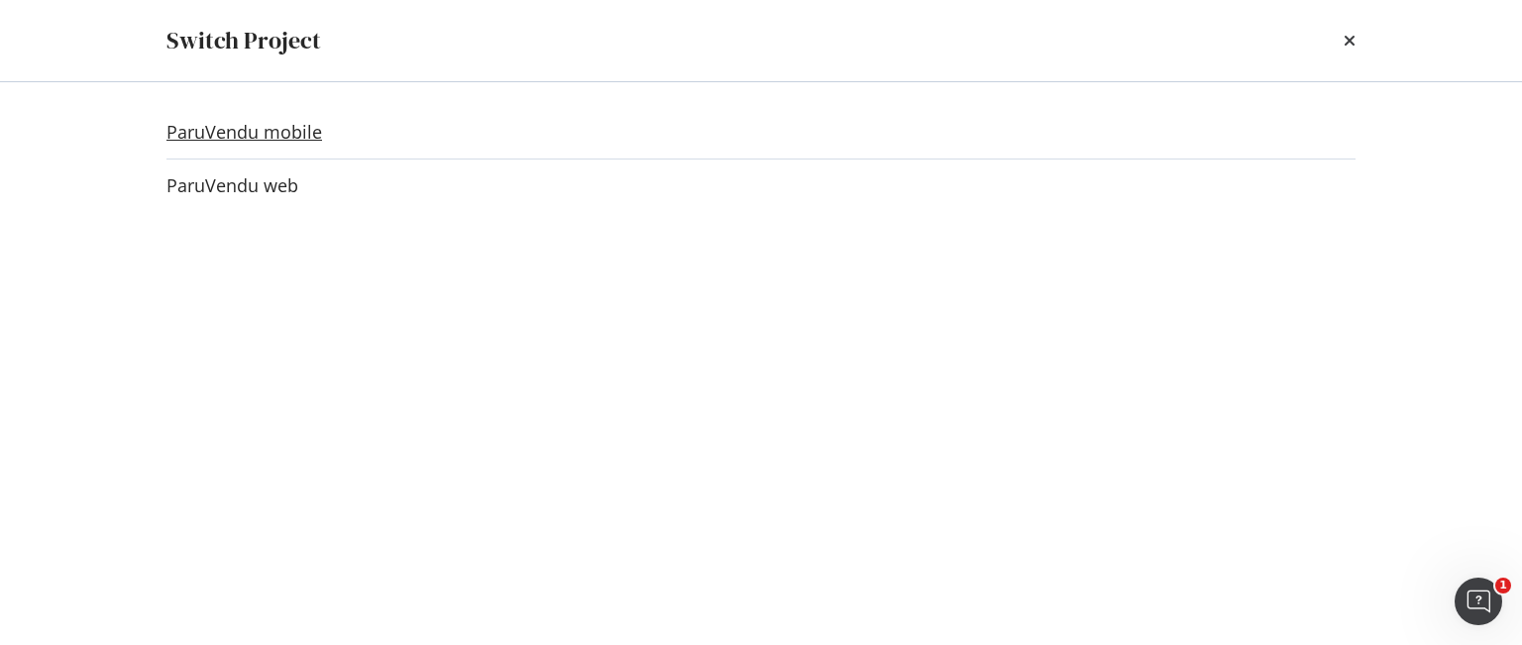
click at [308, 126] on link "ParuVendu mobile" at bounding box center [244, 132] width 156 height 21
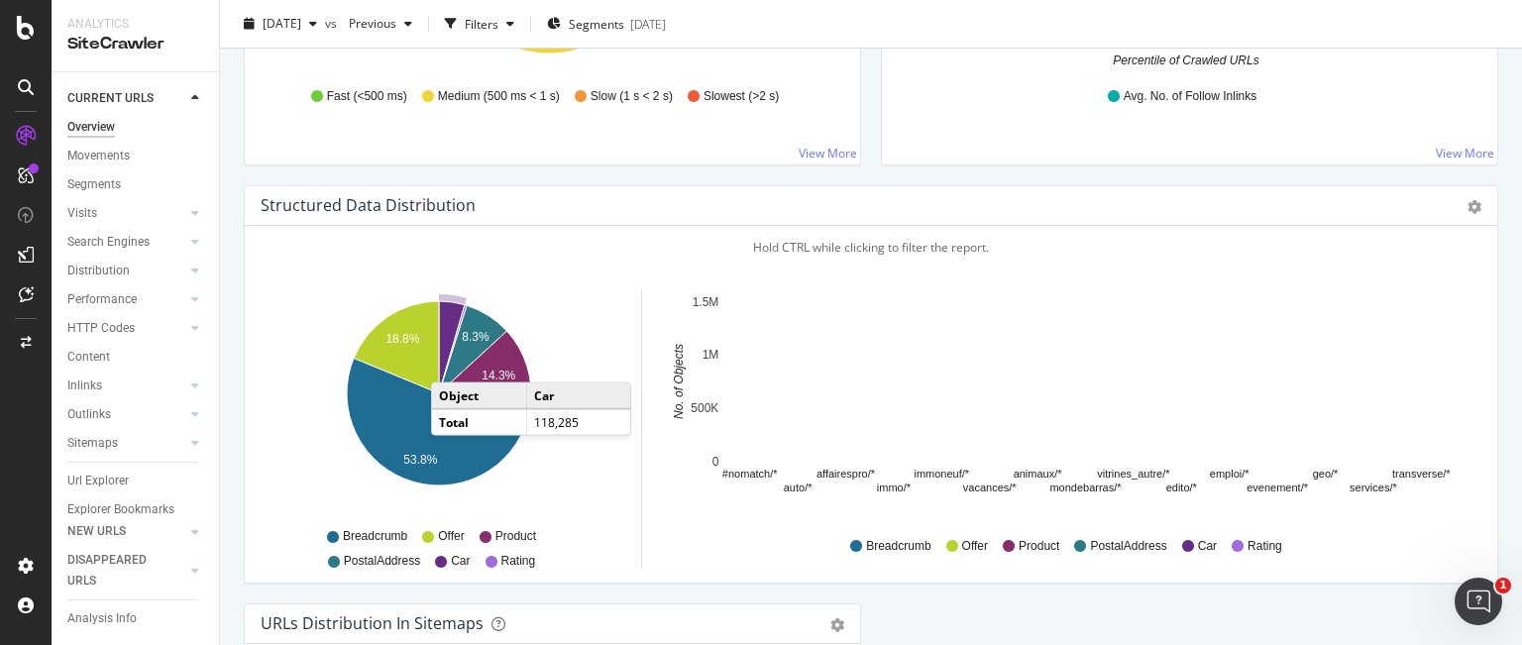
scroll to position [2179, 0]
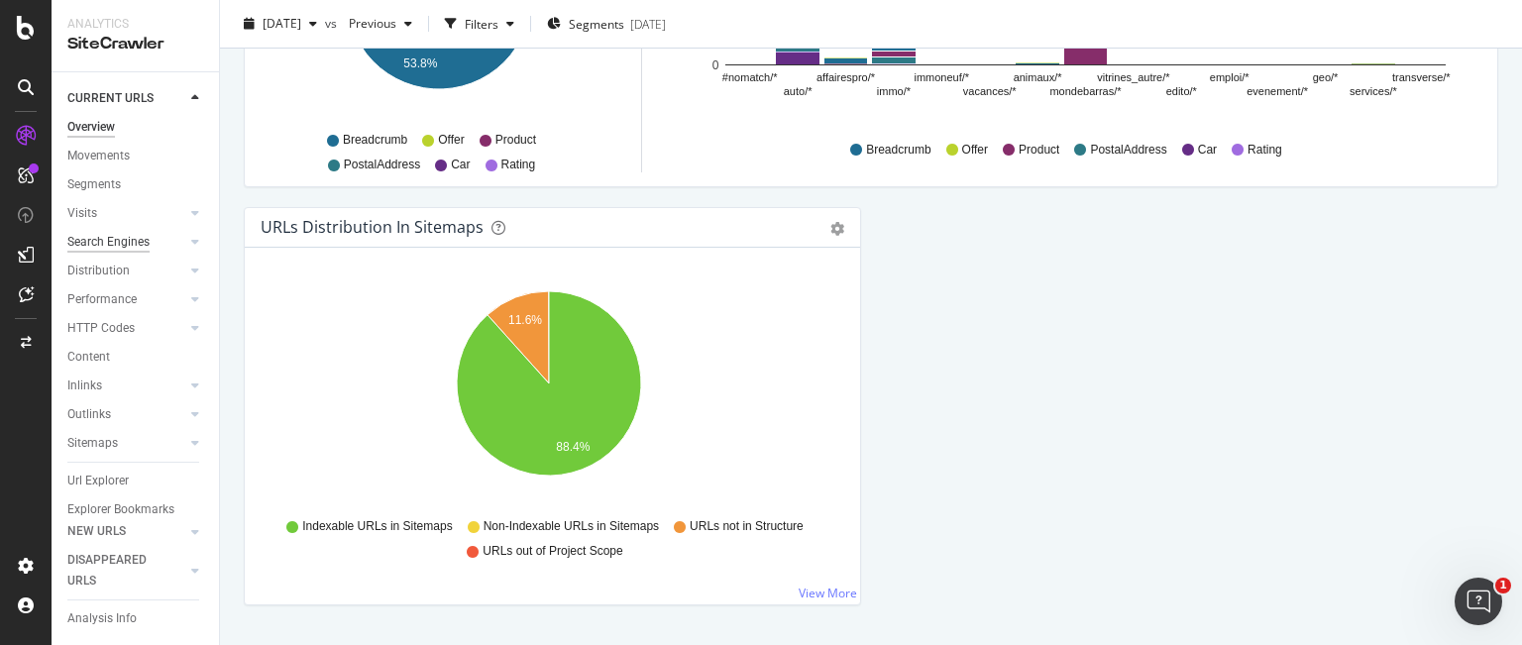
click at [113, 239] on div "Search Engines" at bounding box center [108, 242] width 82 height 21
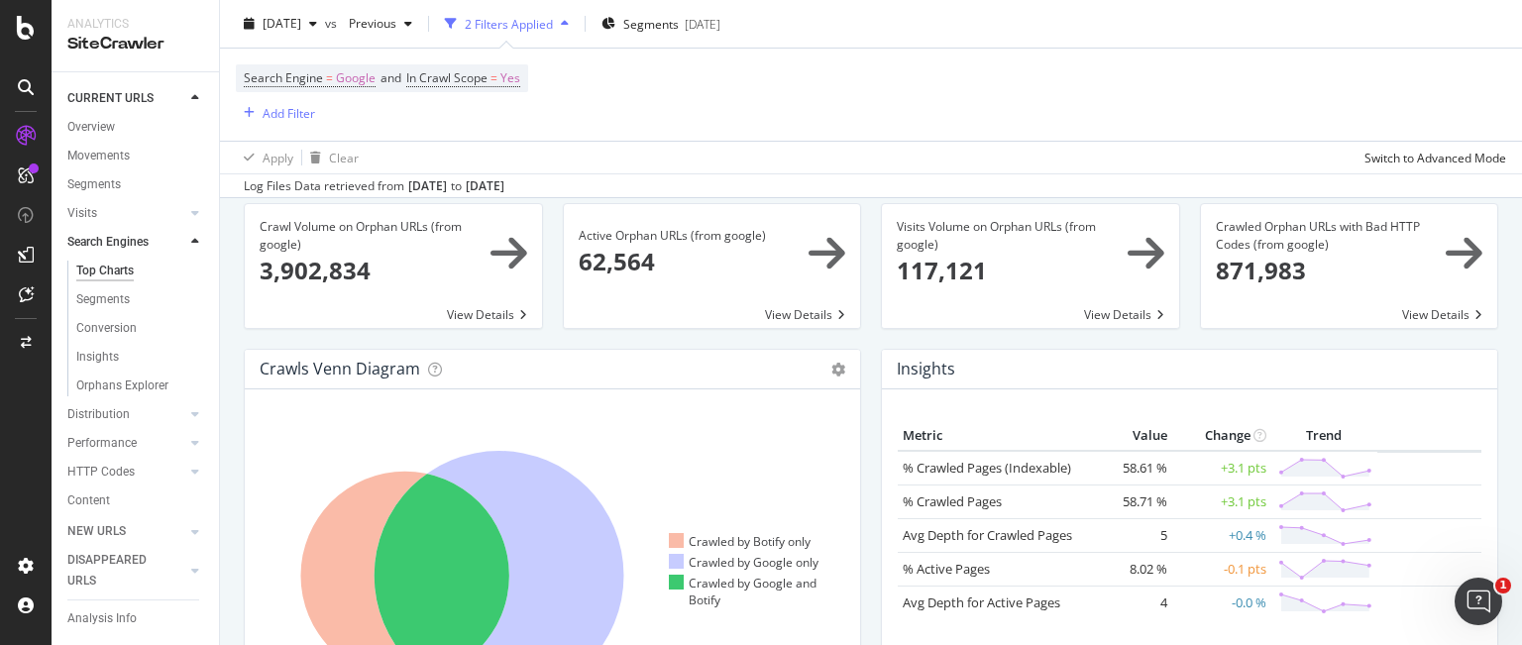
scroll to position [412, 0]
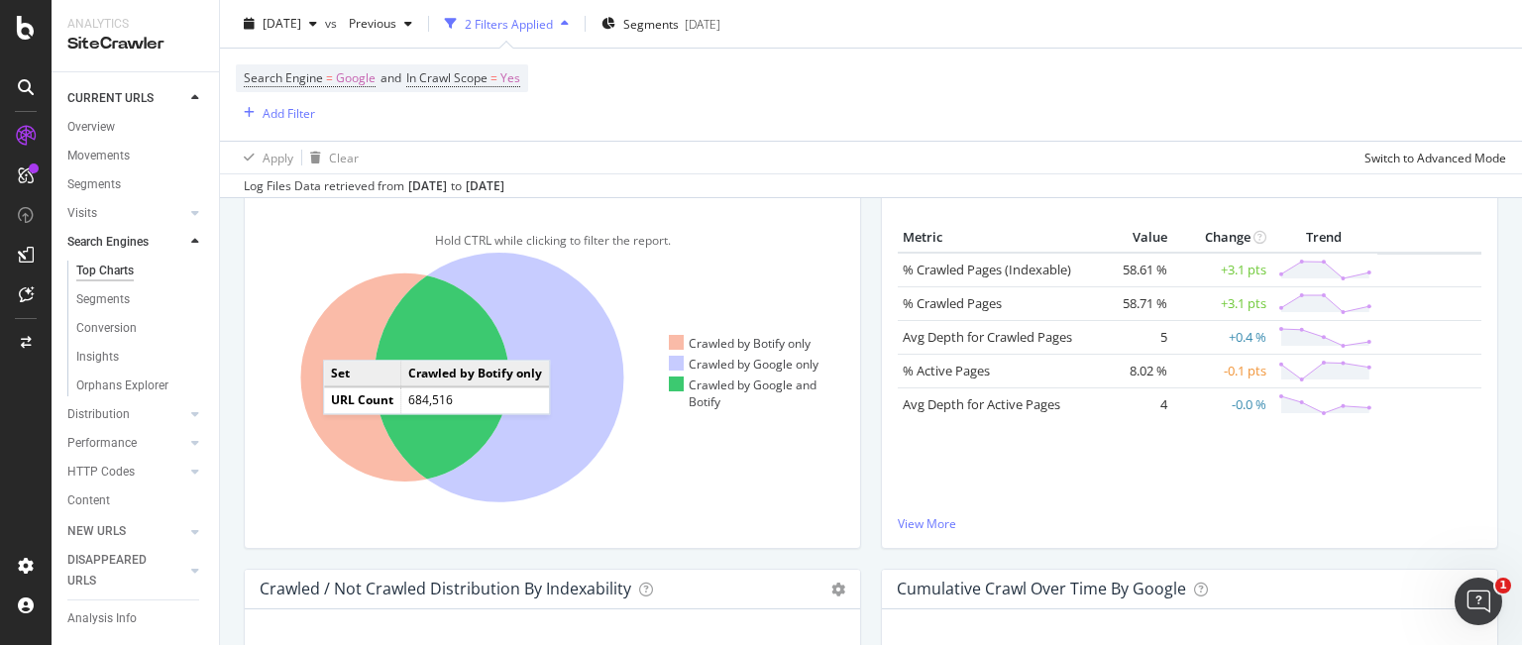
click at [343, 340] on icon at bounding box center [404, 377] width 209 height 209
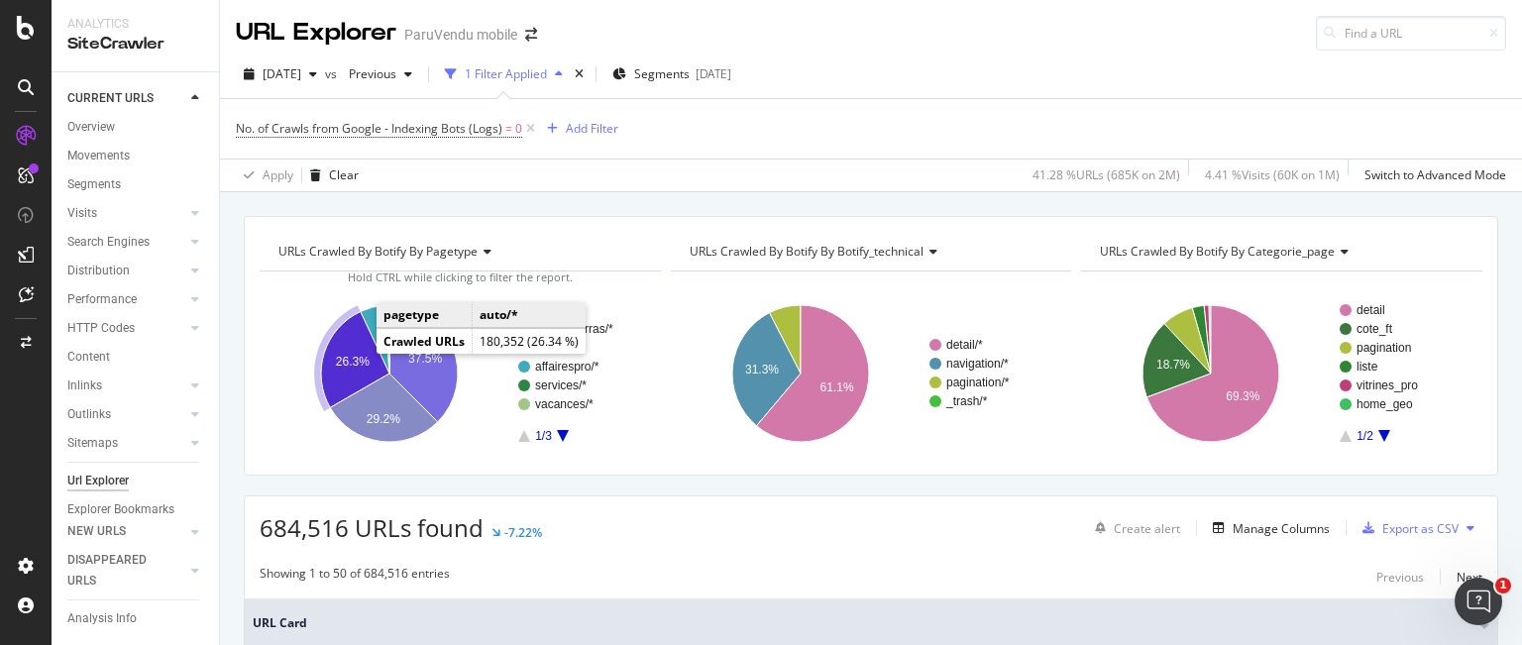
scroll to position [99, 0]
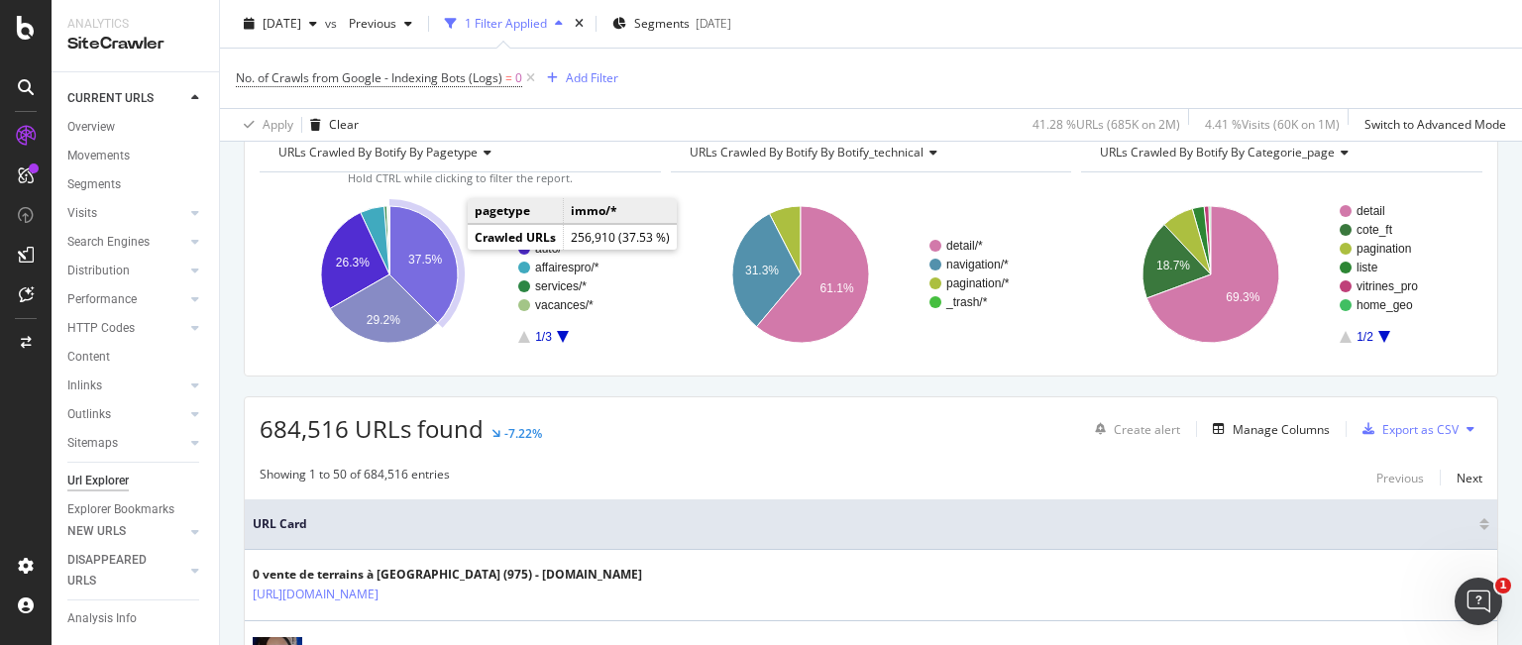
click at [440, 250] on icon "A chart." at bounding box center [423, 264] width 68 height 117
